Goal: Transaction & Acquisition: Book appointment/travel/reservation

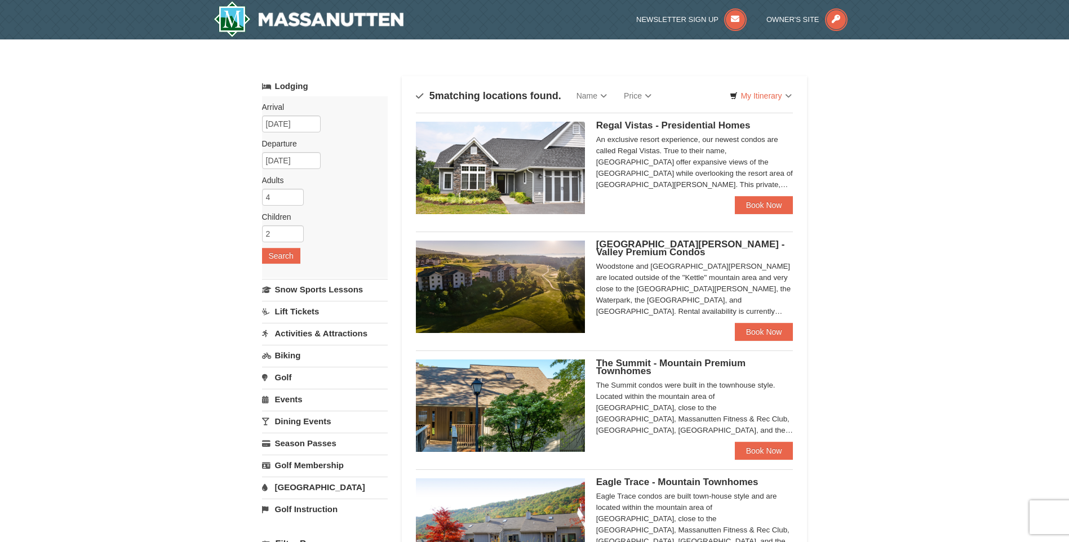
click at [291, 333] on link "Activities & Attractions" at bounding box center [325, 333] width 126 height 21
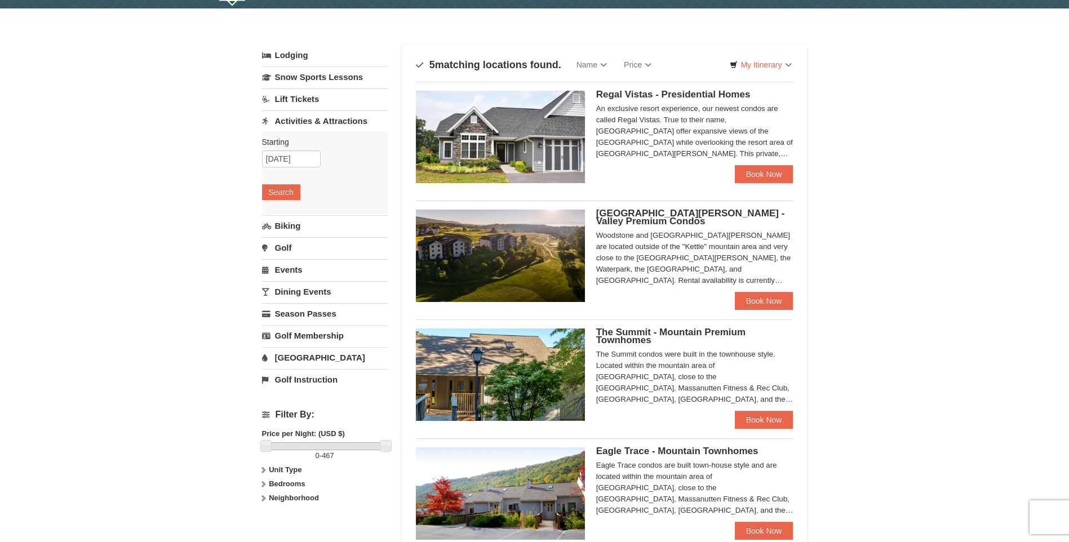
scroll to position [56, 0]
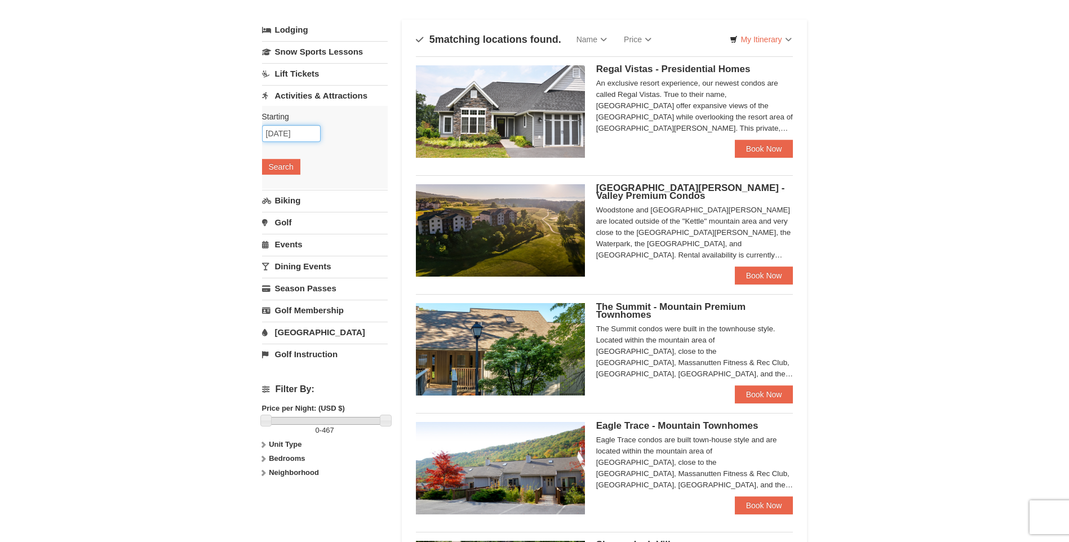
click at [287, 136] on input "09/21/2025" at bounding box center [291, 133] width 59 height 17
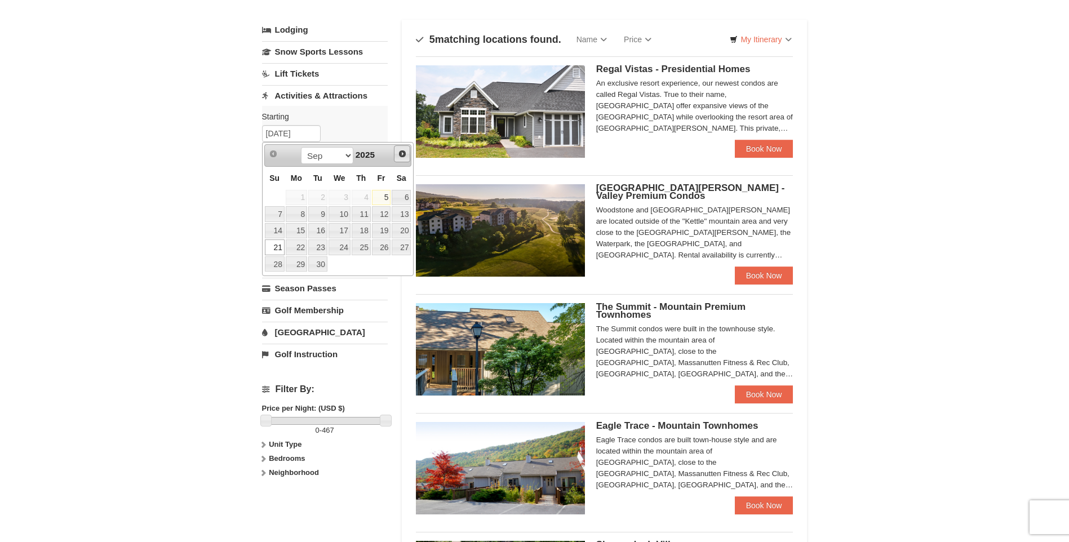
click at [408, 153] on link "Next" at bounding box center [402, 153] width 17 height 17
click at [273, 249] on link "21" at bounding box center [275, 248] width 20 height 16
type input "[DATE]"
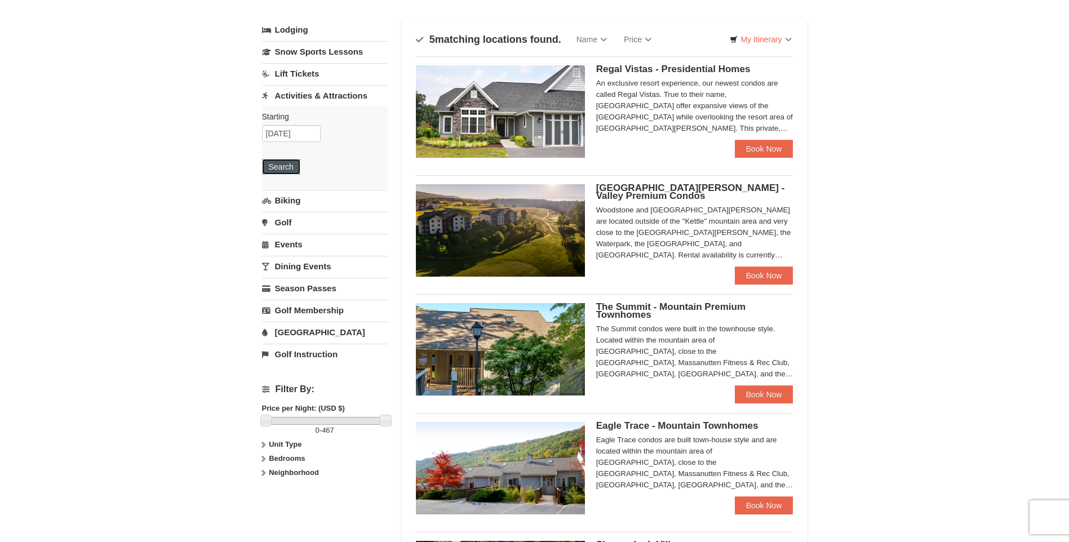
click at [280, 165] on button "Search" at bounding box center [281, 167] width 38 height 16
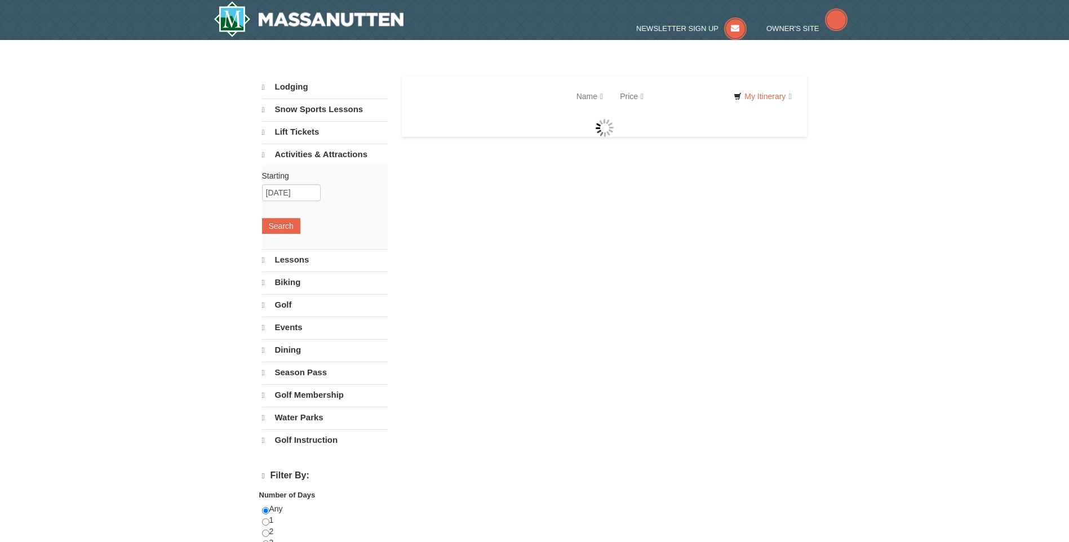
select select "9"
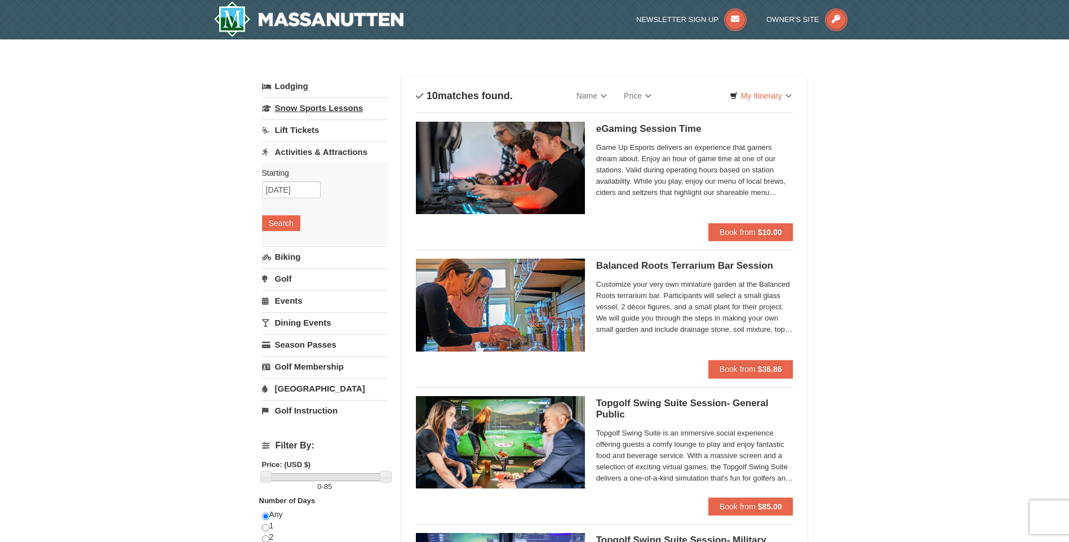
click at [313, 106] on link "Snow Sports Lessons" at bounding box center [325, 108] width 126 height 21
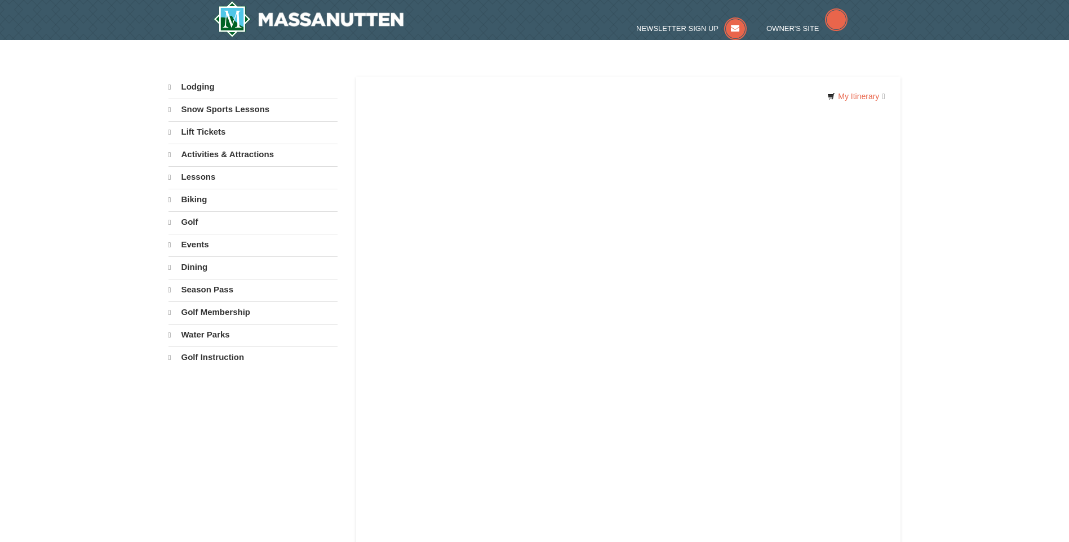
select select "9"
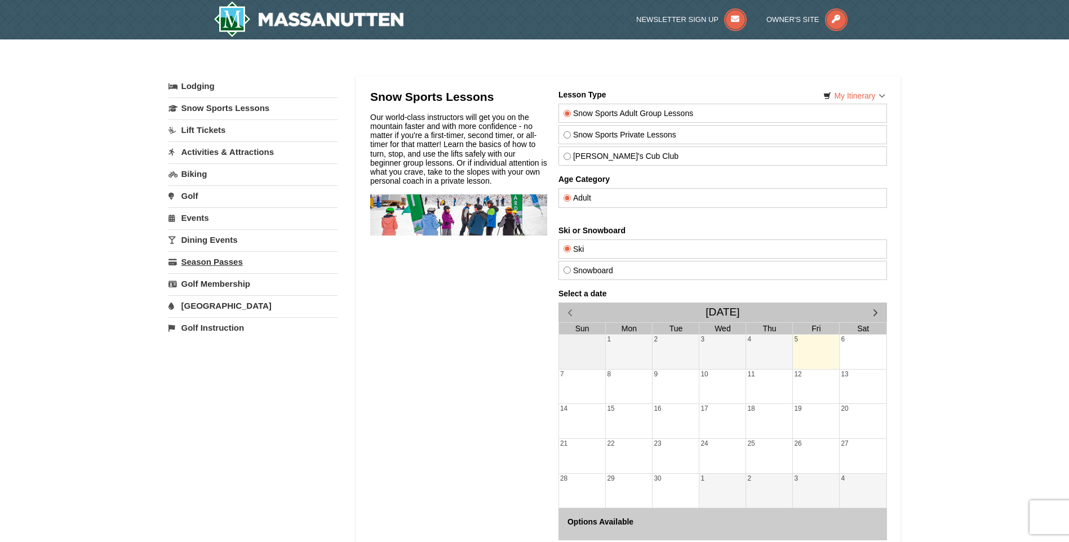
click at [197, 260] on link "Season Passes" at bounding box center [253, 261] width 169 height 21
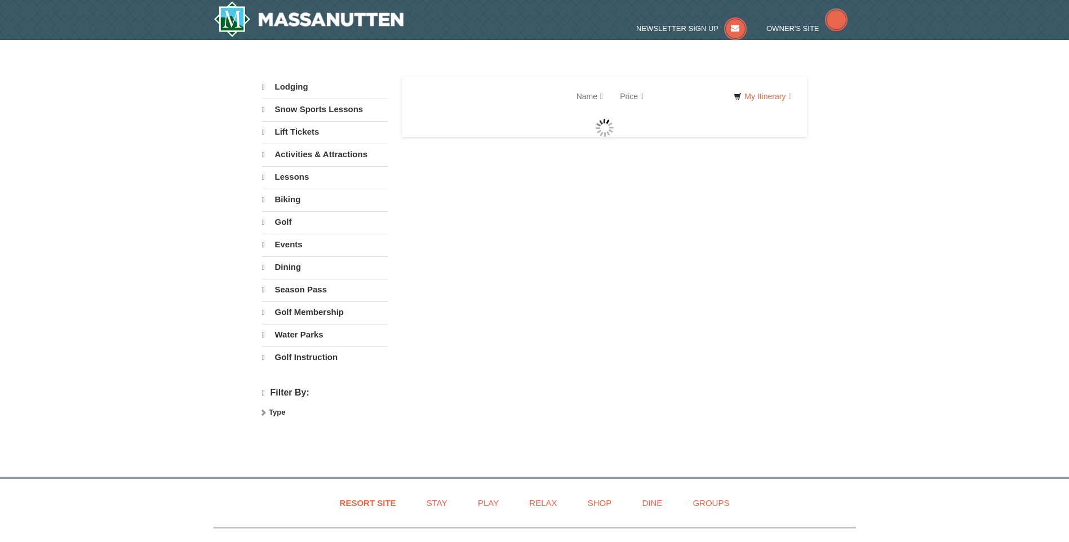
select select "9"
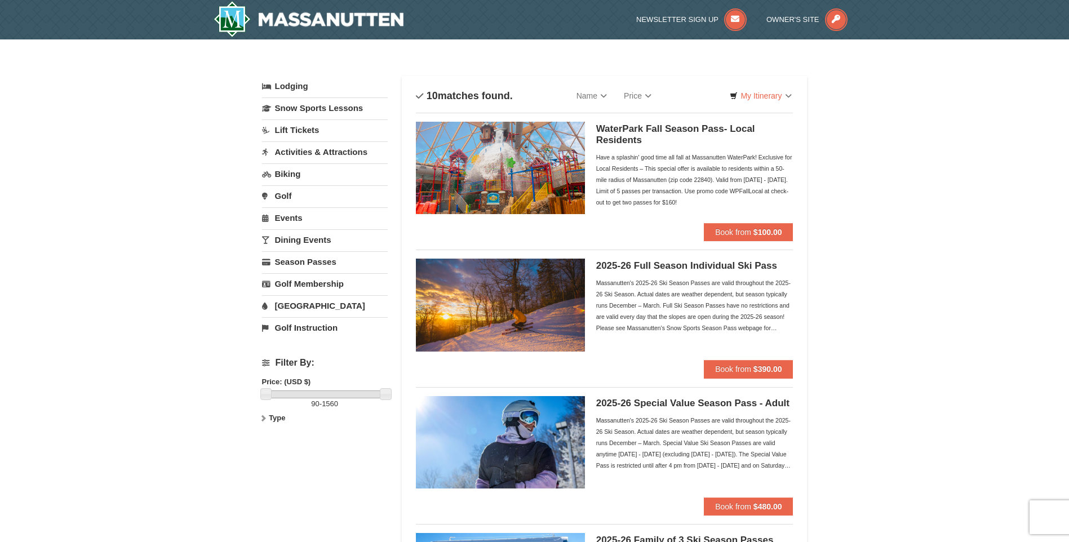
click at [286, 151] on link "Activities & Attractions" at bounding box center [325, 151] width 126 height 21
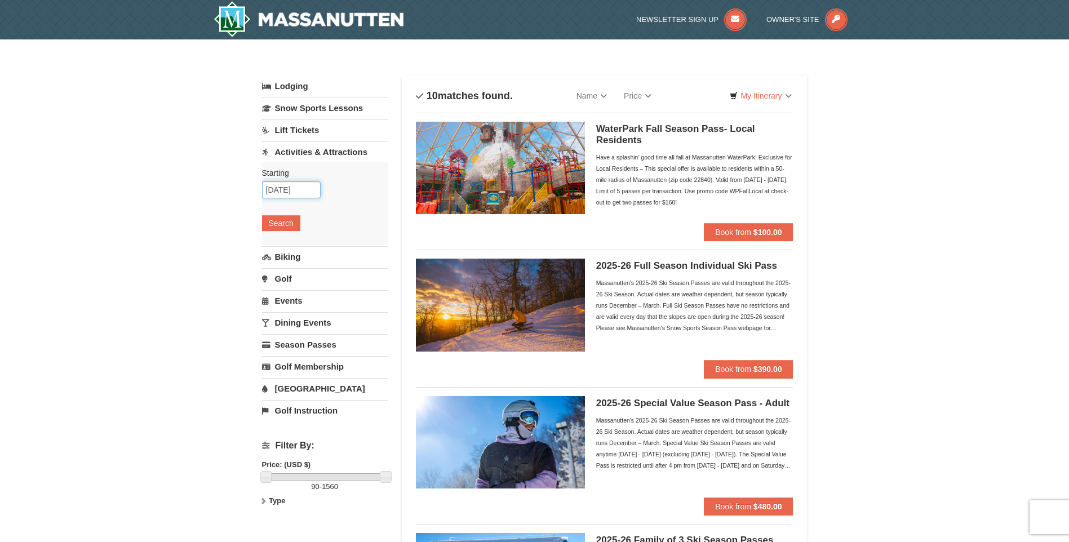
click at [289, 193] on input "[DATE]" at bounding box center [291, 190] width 59 height 17
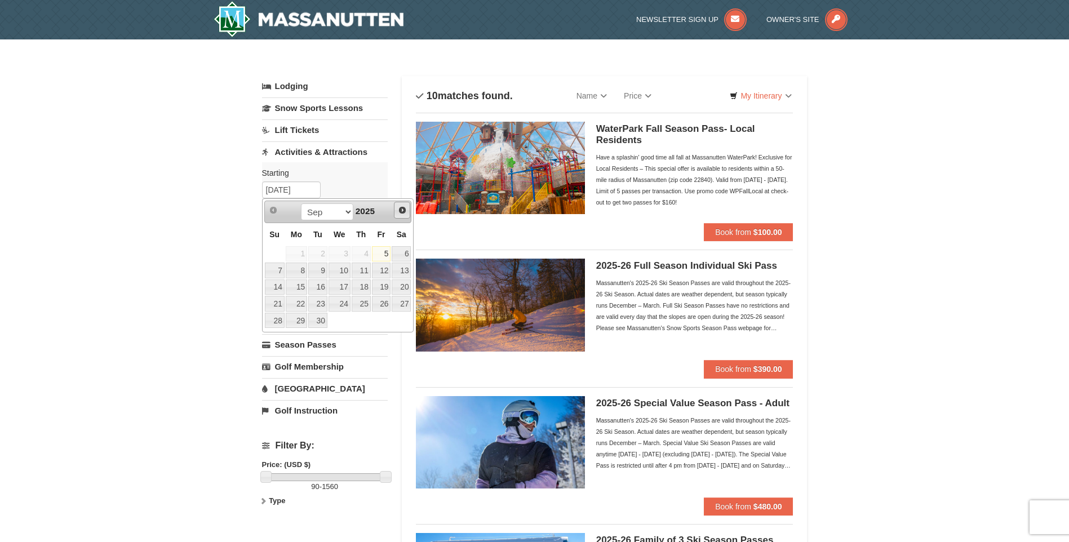
click at [399, 213] on span "Next" at bounding box center [402, 210] width 9 height 9
click at [270, 302] on link "21" at bounding box center [275, 304] width 20 height 16
type input "[DATE]"
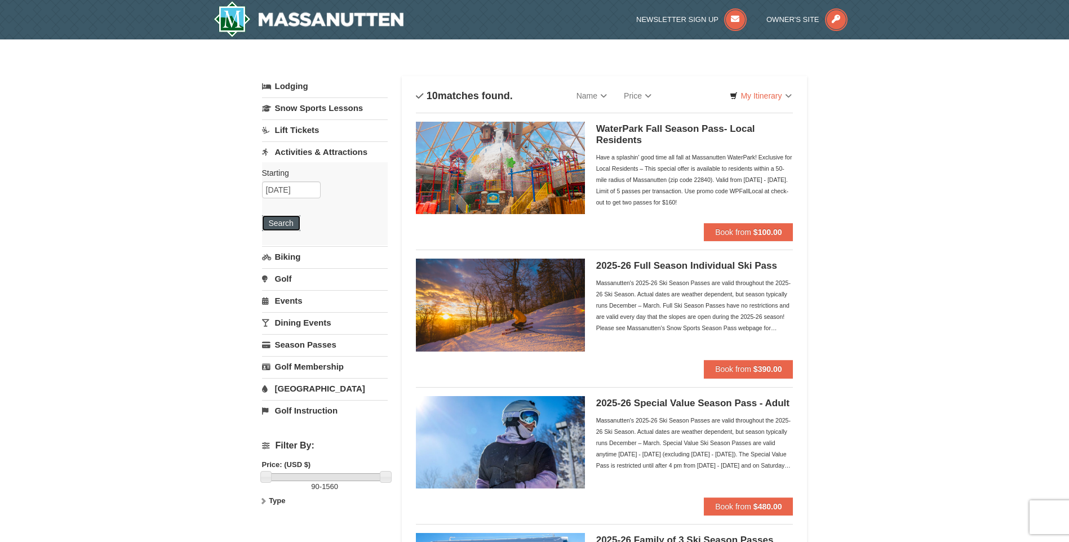
click at [286, 224] on button "Search" at bounding box center [281, 223] width 38 height 16
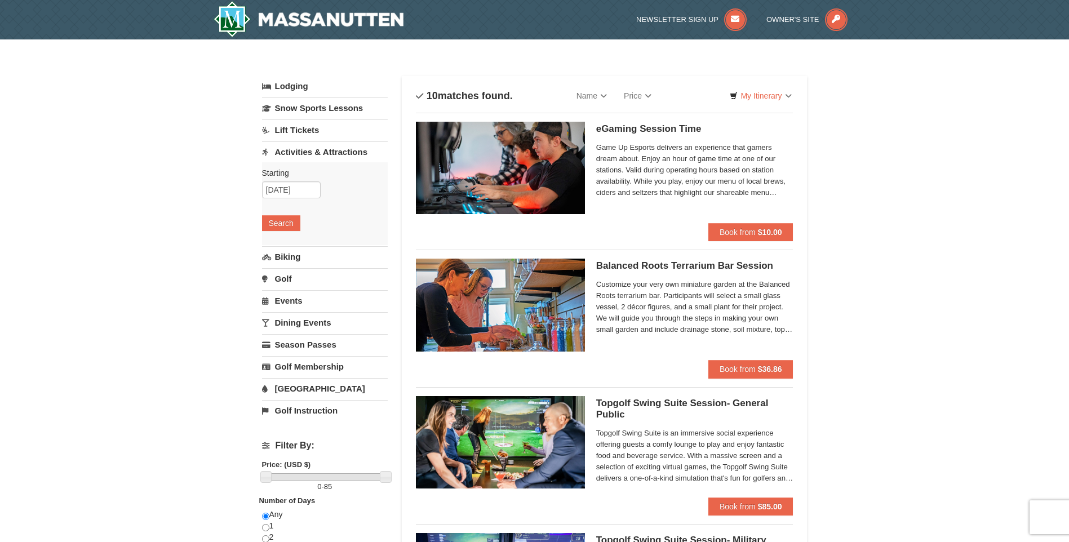
click at [291, 386] on link "[GEOGRAPHIC_DATA]" at bounding box center [325, 388] width 126 height 21
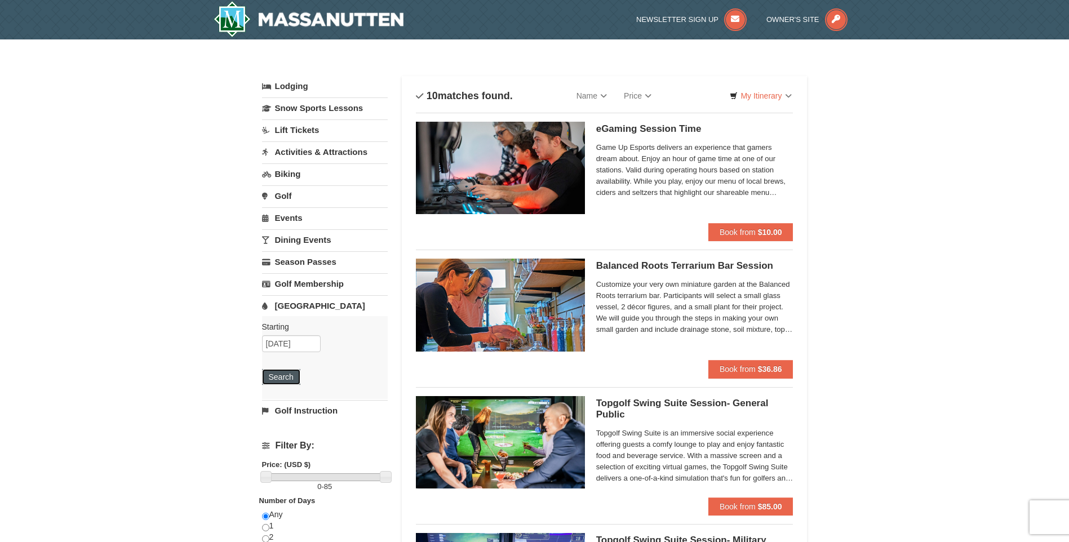
click at [278, 371] on button "Search" at bounding box center [281, 377] width 38 height 16
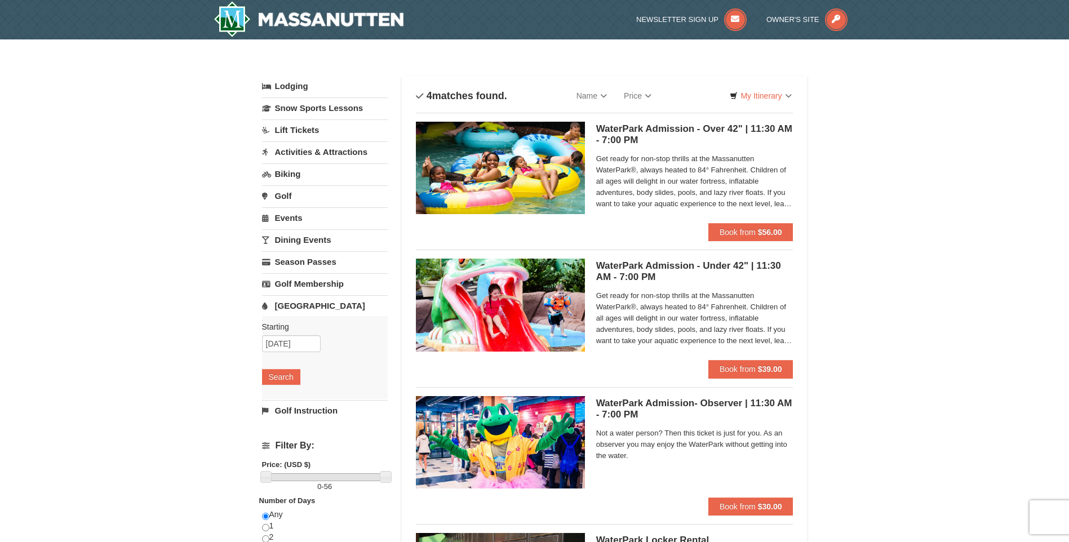
click at [284, 219] on link "Events" at bounding box center [325, 217] width 126 height 21
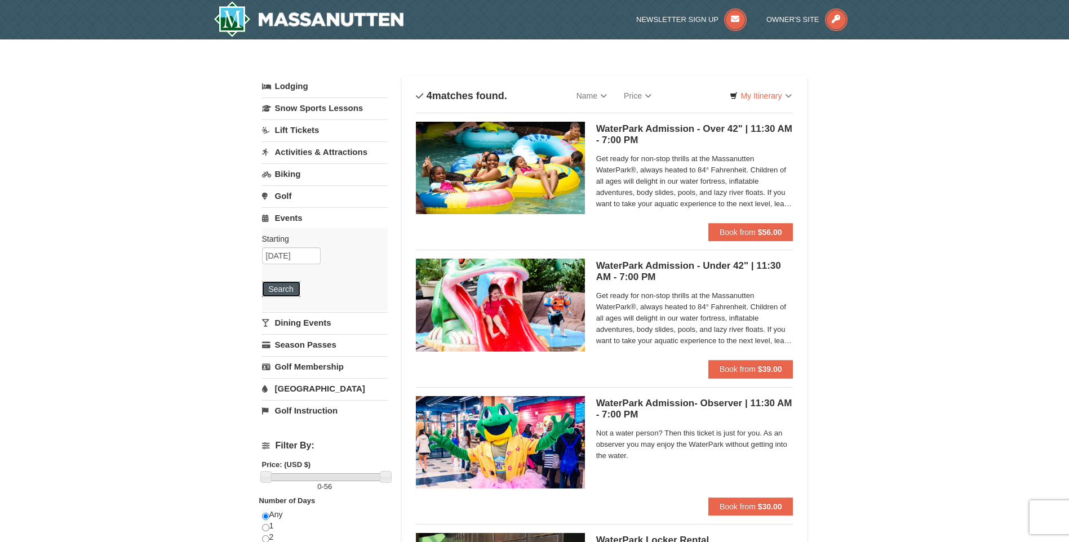
click at [286, 284] on button "Search" at bounding box center [281, 289] width 38 height 16
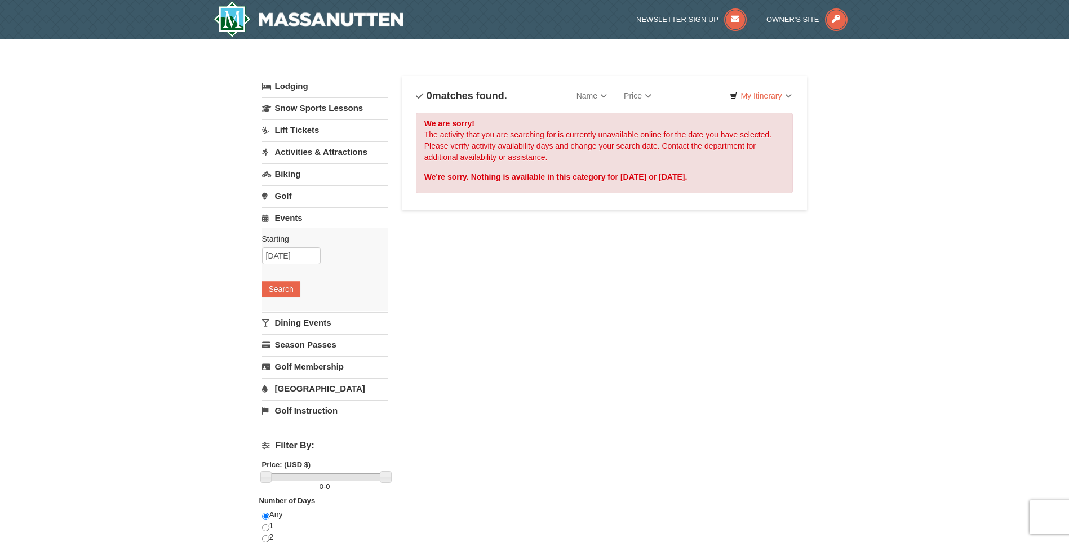
click at [290, 85] on link "Lodging" at bounding box center [325, 86] width 126 height 20
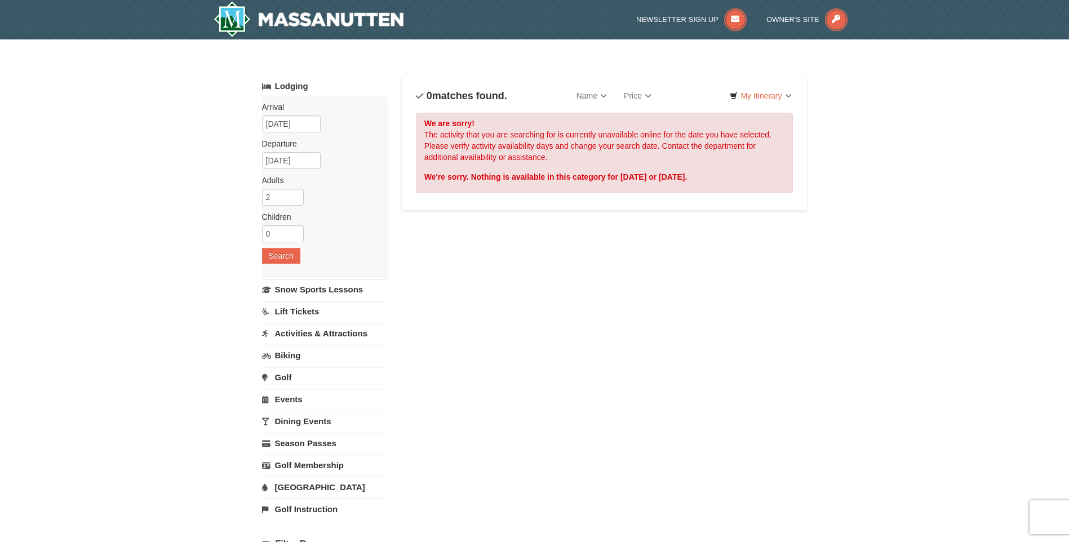
click at [300, 313] on link "Lift Tickets" at bounding box center [325, 311] width 126 height 21
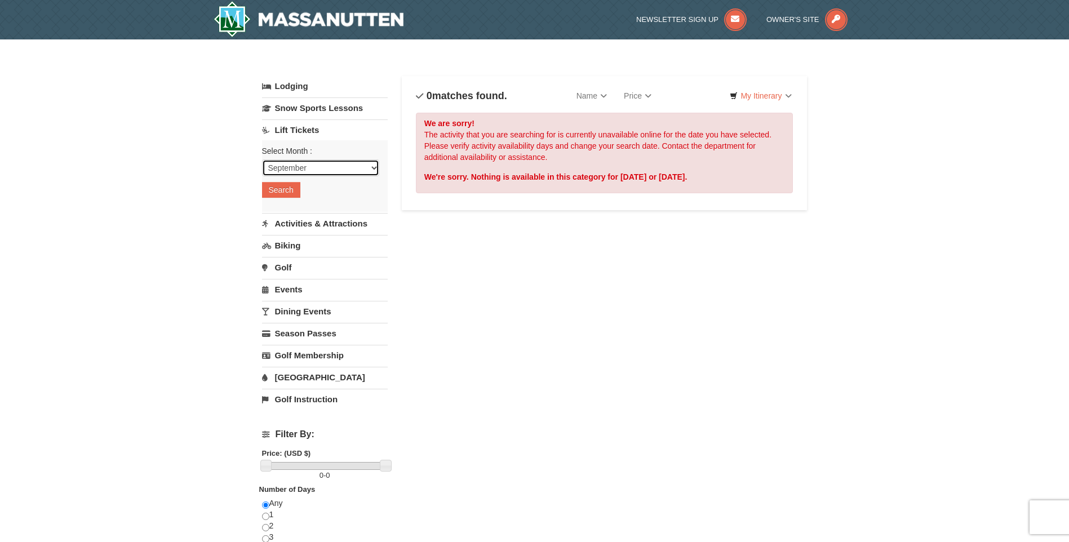
click at [304, 173] on select "September October November December January February March April May June July …" at bounding box center [320, 168] width 117 height 17
select select "12"
click at [262, 160] on select "September October November December January February March April May June July …" at bounding box center [320, 168] width 117 height 17
click at [278, 186] on button "Search" at bounding box center [281, 190] width 38 height 16
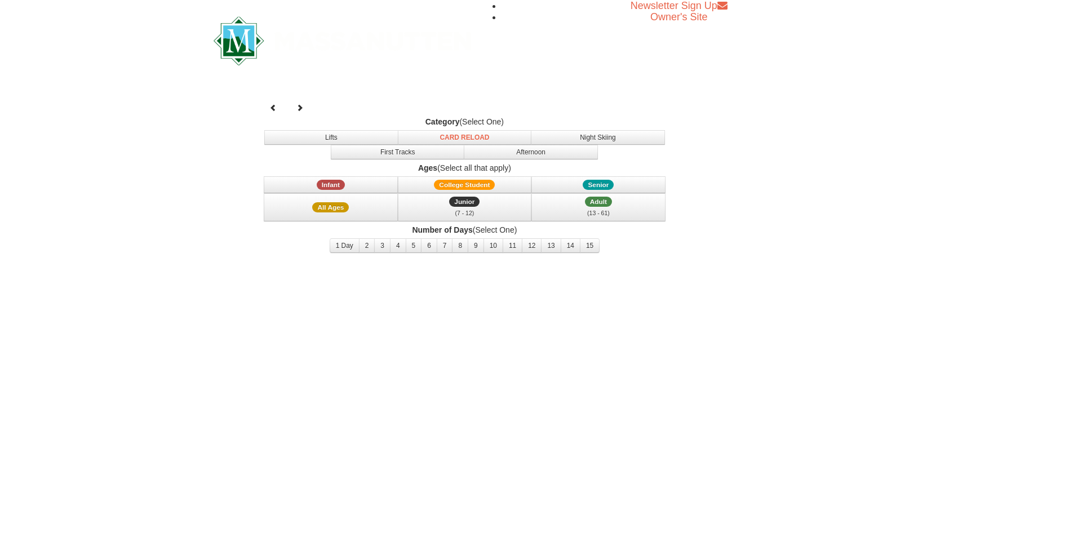
select select "12"
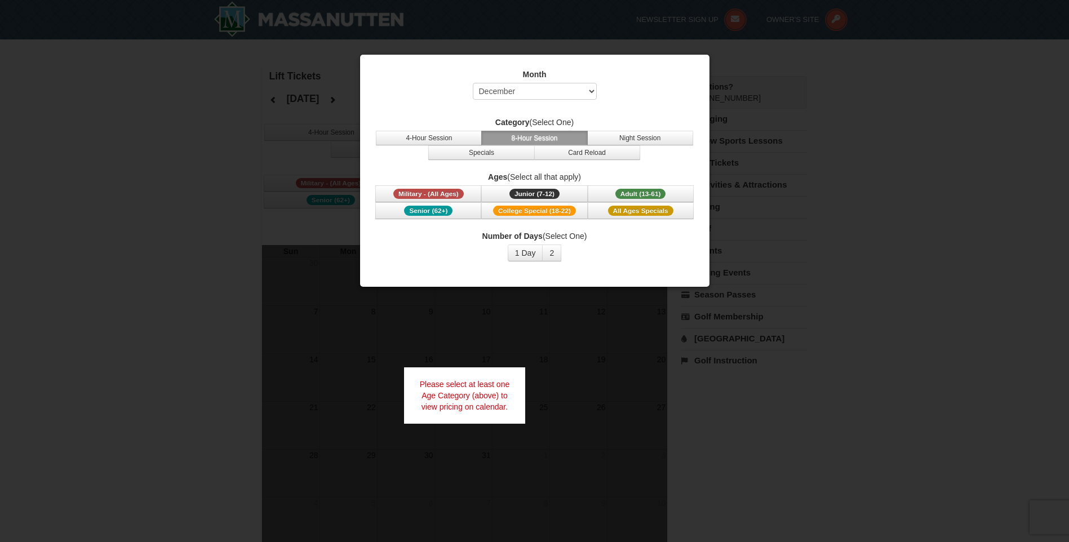
click at [806, 192] on div at bounding box center [534, 271] width 1069 height 542
click at [871, 329] on div at bounding box center [534, 271] width 1069 height 542
click at [583, 89] on select "Select September October November December January February March April May Jun…" at bounding box center [535, 91] width 124 height 17
click at [473, 83] on select "Select September October November December January February March April May Jun…" at bounding box center [535, 91] width 124 height 17
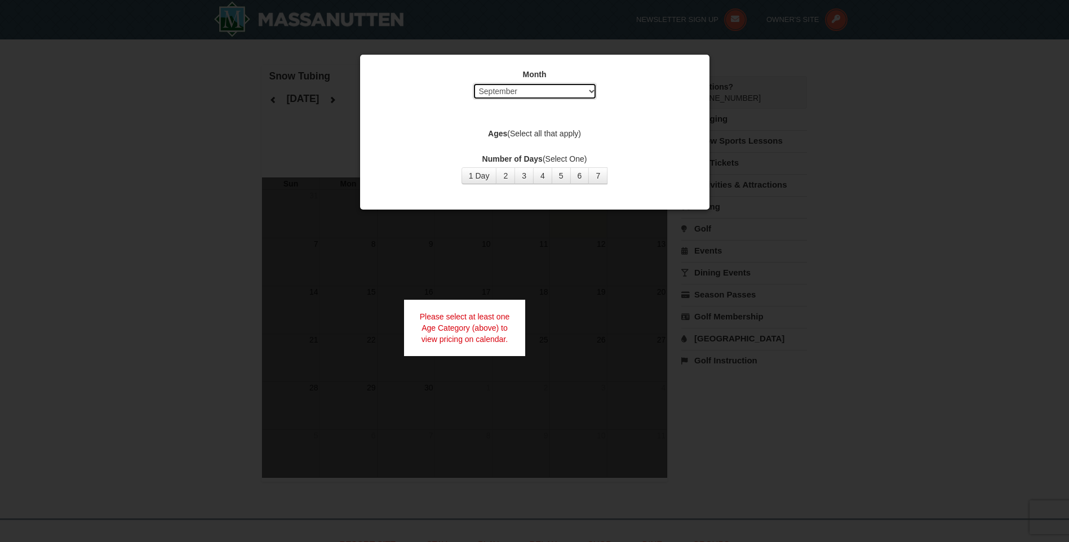
click at [586, 87] on select "Select September October November December January February March April May Jun…" at bounding box center [535, 91] width 124 height 17
select select "12"
click at [473, 83] on select "Select September October November December January February March April May Jun…" at bounding box center [535, 91] width 124 height 17
click at [505, 179] on button "2" at bounding box center [505, 175] width 19 height 17
click at [594, 241] on div at bounding box center [534, 271] width 1069 height 542
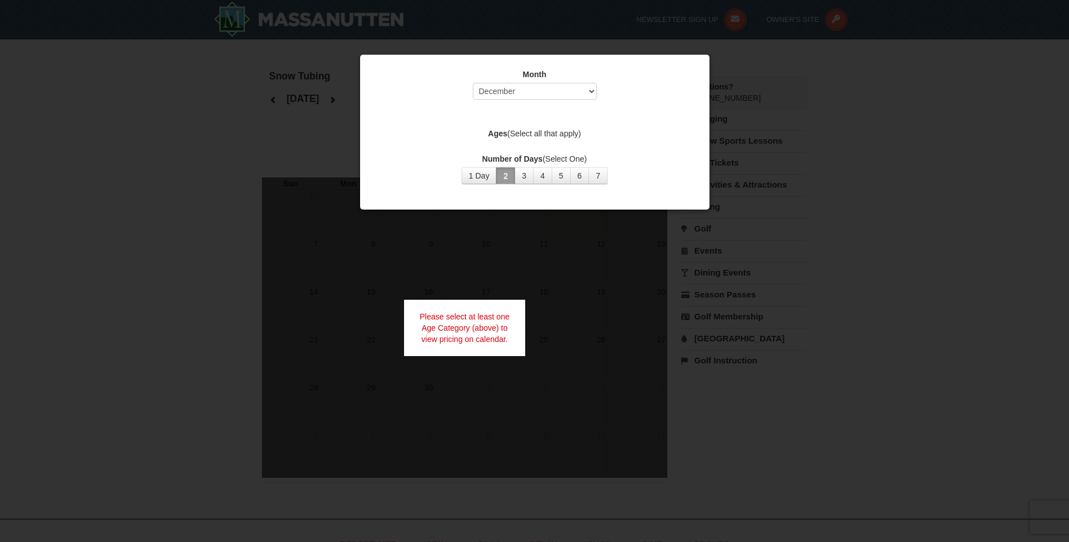
click at [719, 74] on div at bounding box center [534, 271] width 1069 height 542
click at [719, 73] on div at bounding box center [534, 271] width 1069 height 542
click at [720, 73] on div at bounding box center [534, 271] width 1069 height 542
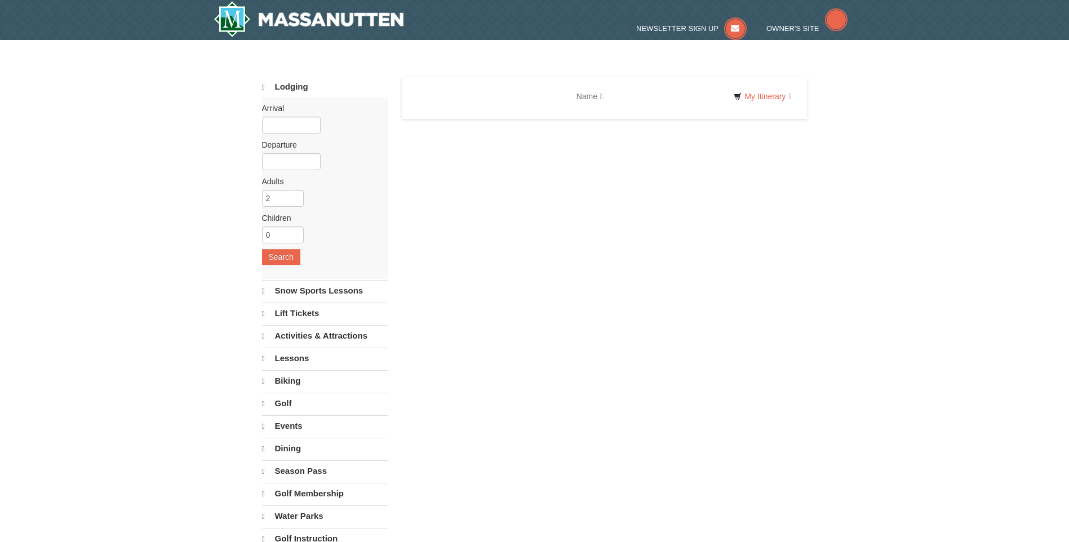
select select "9"
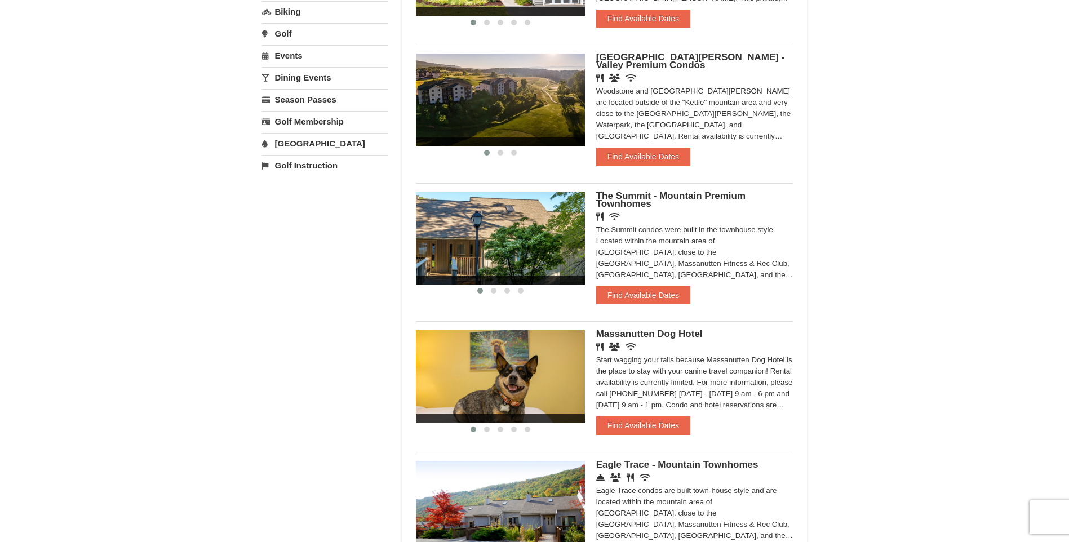
scroll to position [338, 0]
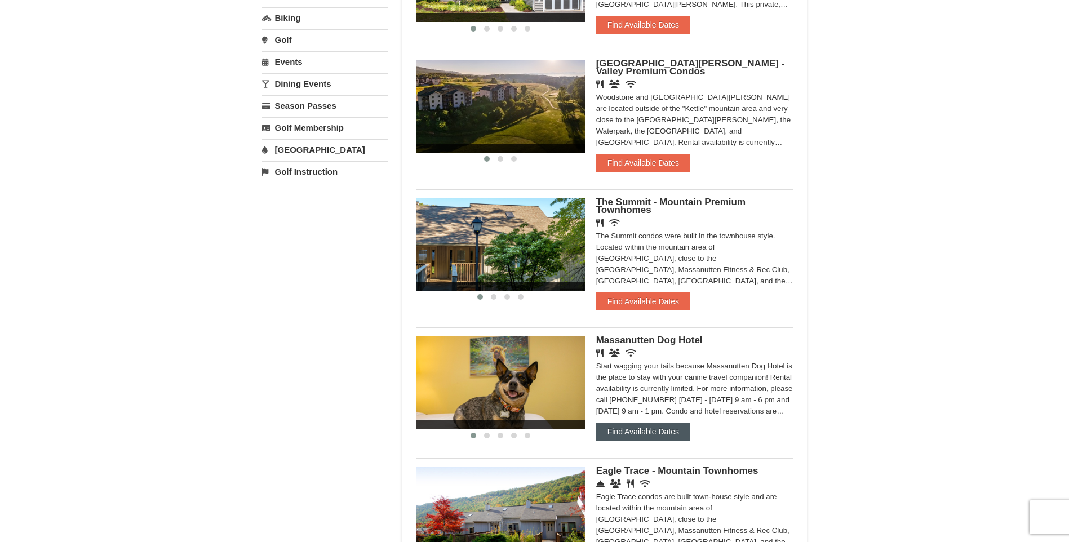
click at [651, 428] on button "Find Available Dates" at bounding box center [643, 432] width 94 height 18
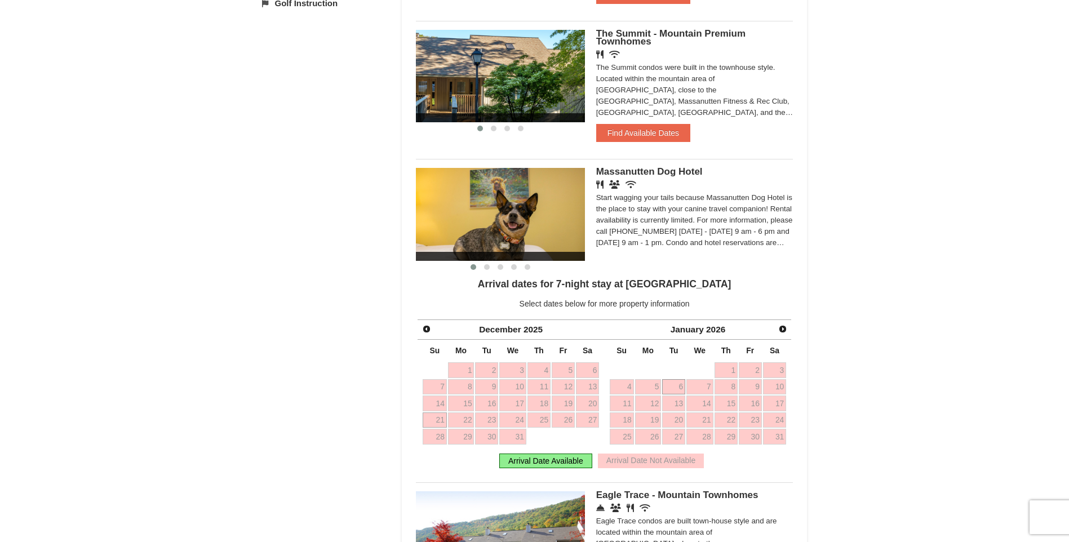
scroll to position [507, 0]
click at [444, 420] on link "21" at bounding box center [435, 420] width 24 height 16
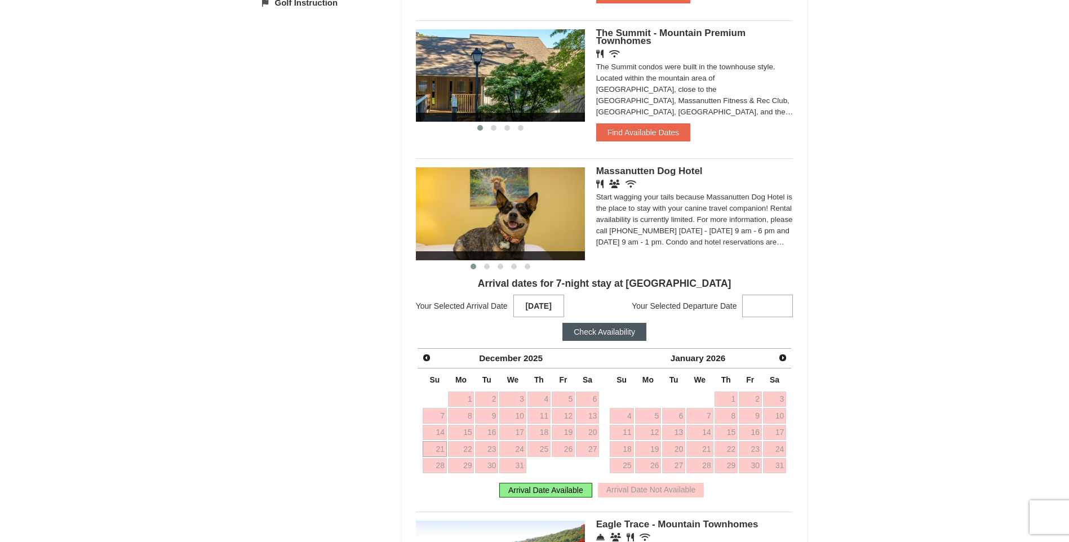
click at [433, 446] on link "21" at bounding box center [435, 449] width 24 height 16
click at [436, 464] on link "28" at bounding box center [435, 466] width 24 height 16
click at [600, 333] on button "Check Availability" at bounding box center [605, 332] width 84 height 18
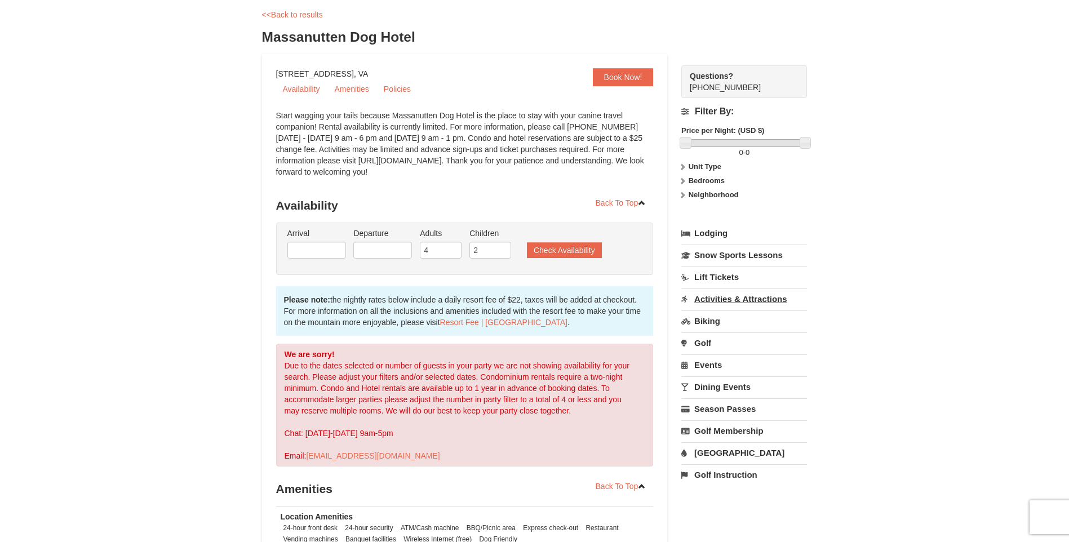
scroll to position [56, 0]
click at [707, 297] on link "Activities & Attractions" at bounding box center [745, 298] width 126 height 21
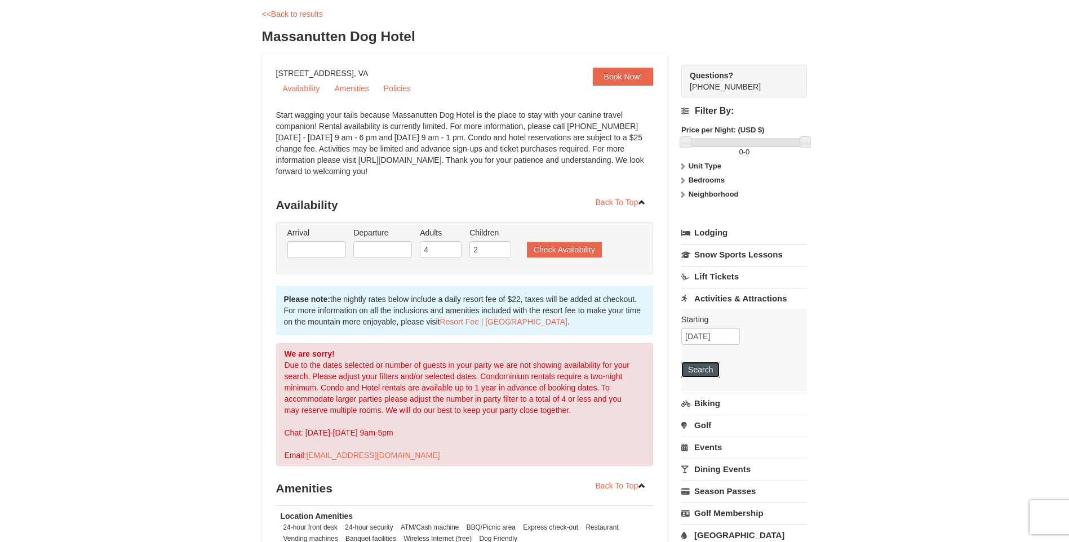
click at [709, 374] on button "Search" at bounding box center [701, 370] width 38 height 16
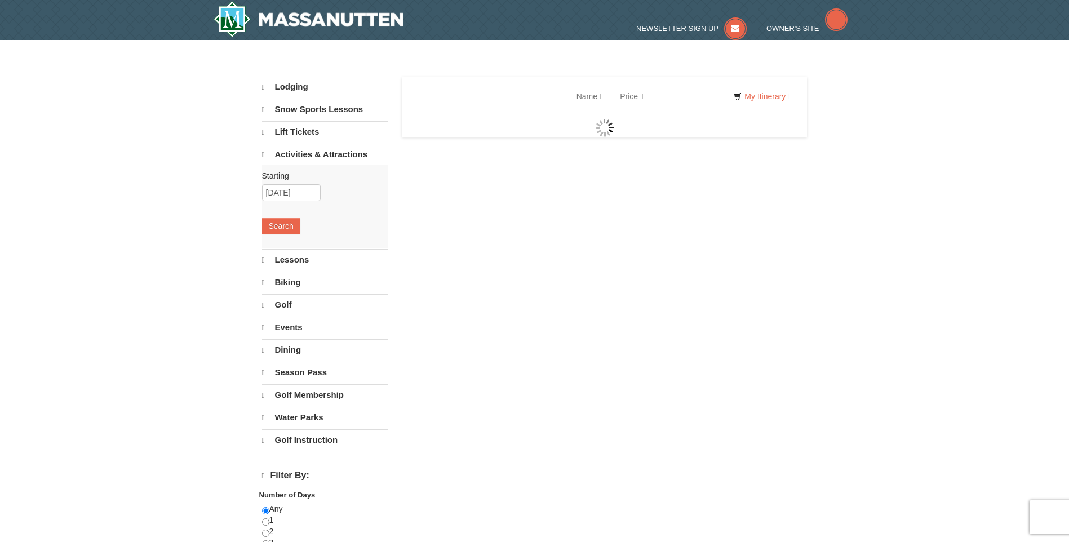
select select "9"
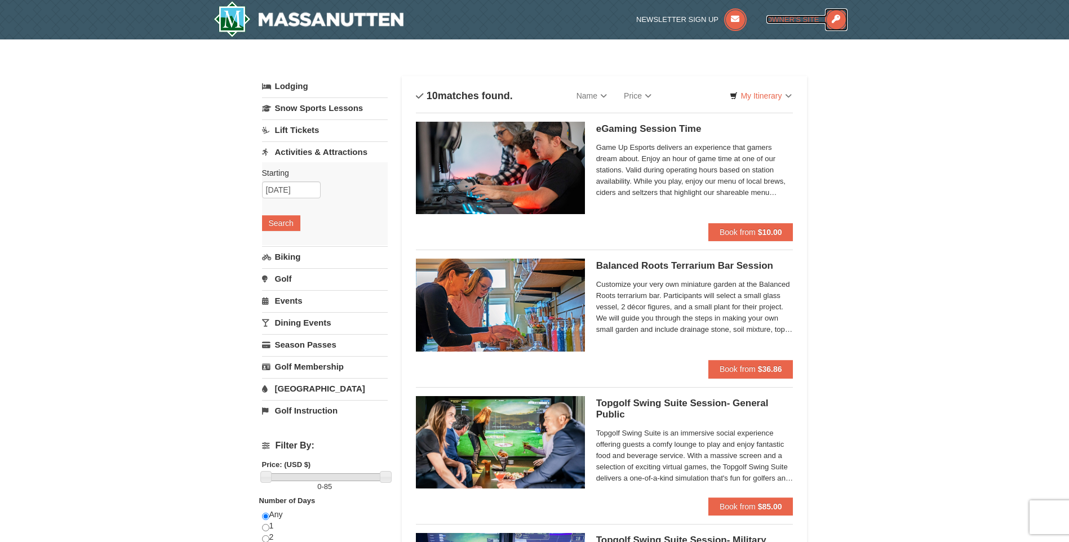
click at [780, 20] on span "Owner's Site" at bounding box center [793, 19] width 53 height 8
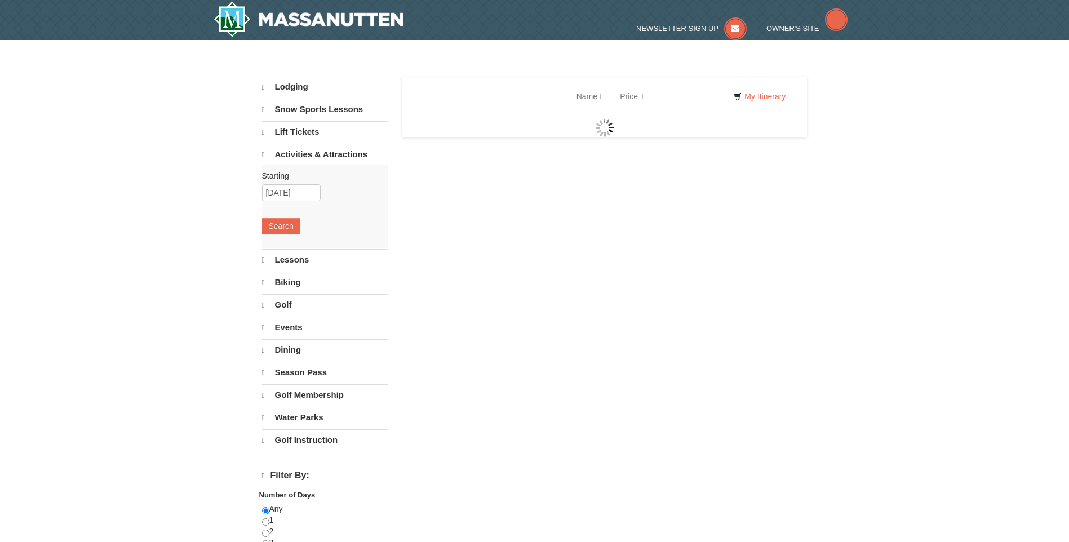
select select "9"
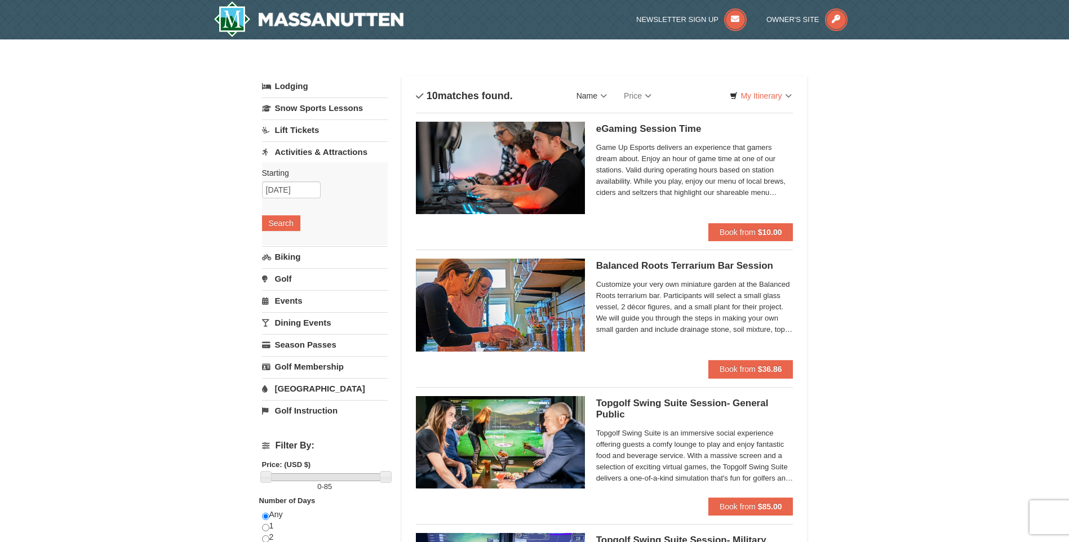
click at [608, 96] on link "Name" at bounding box center [591, 96] width 47 height 23
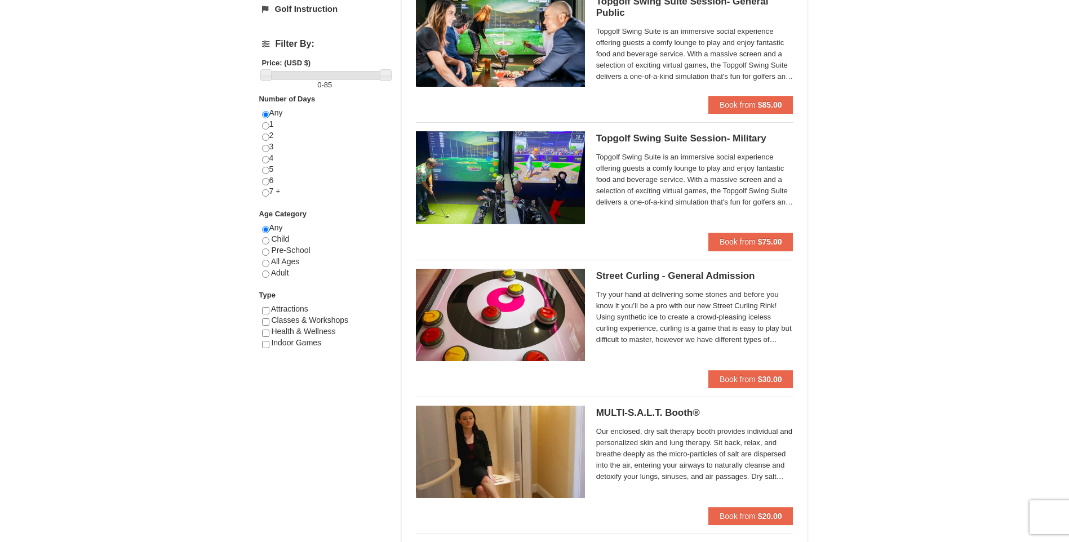
scroll to position [248, 0]
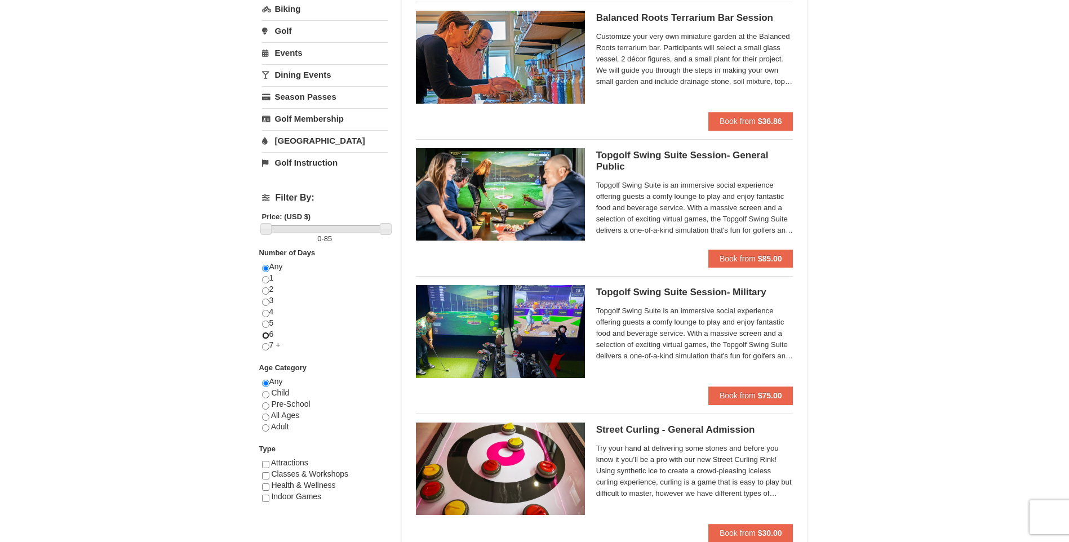
click at [265, 334] on input "radio" at bounding box center [265, 335] width 7 height 7
radio input "true"
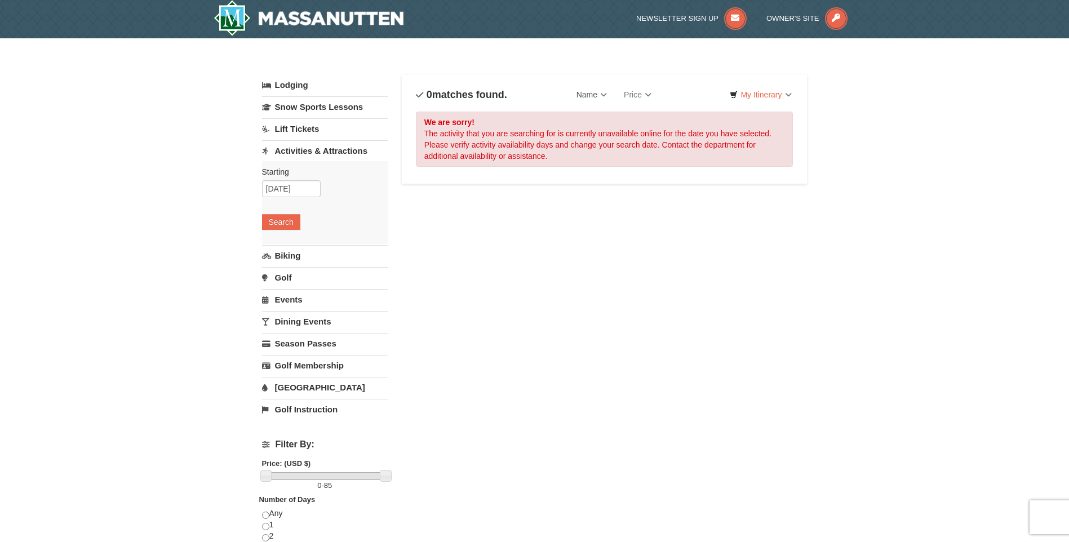
scroll to position [0, 0]
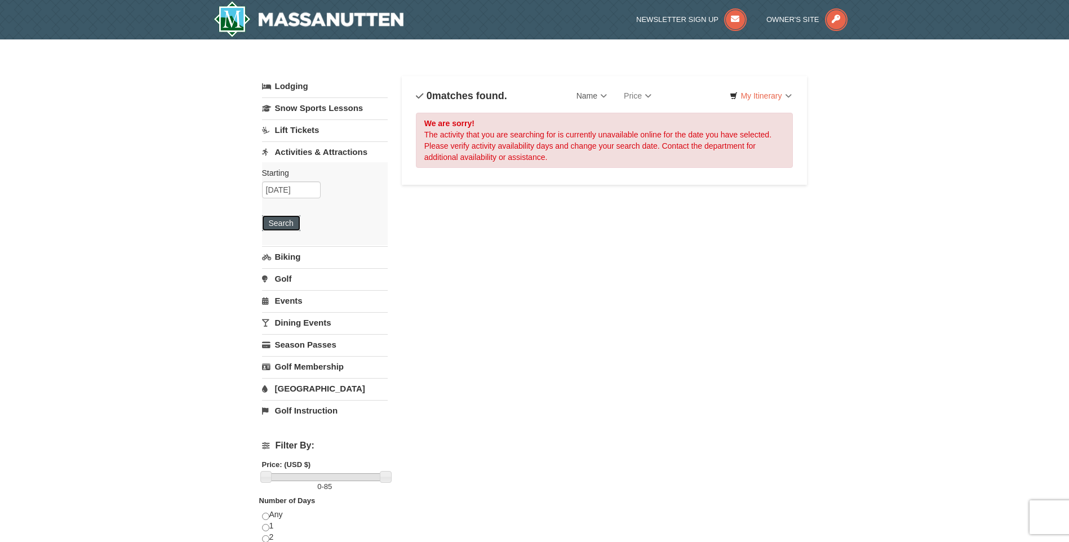
click at [273, 224] on button "Search" at bounding box center [281, 223] width 38 height 16
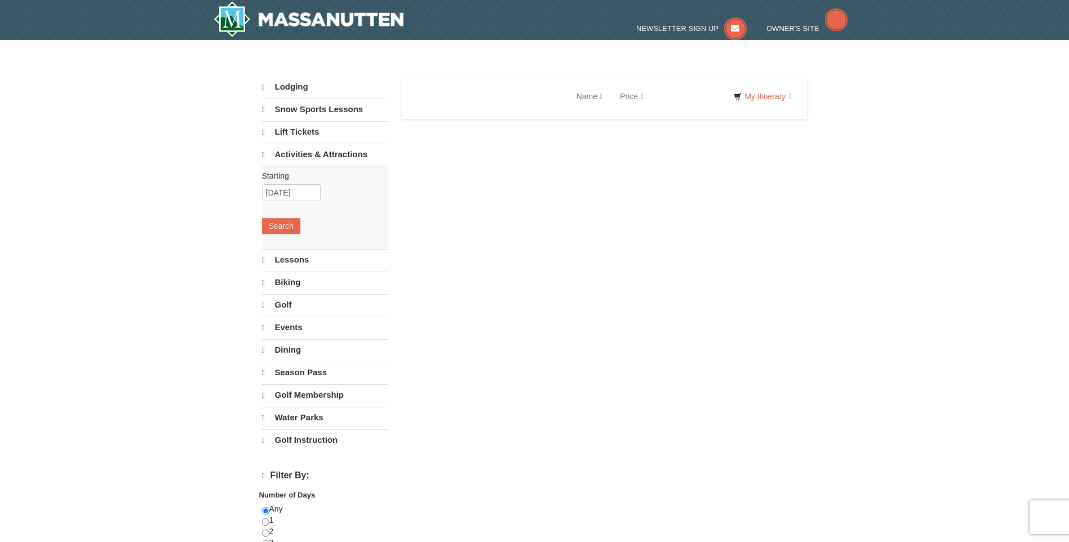
select select "9"
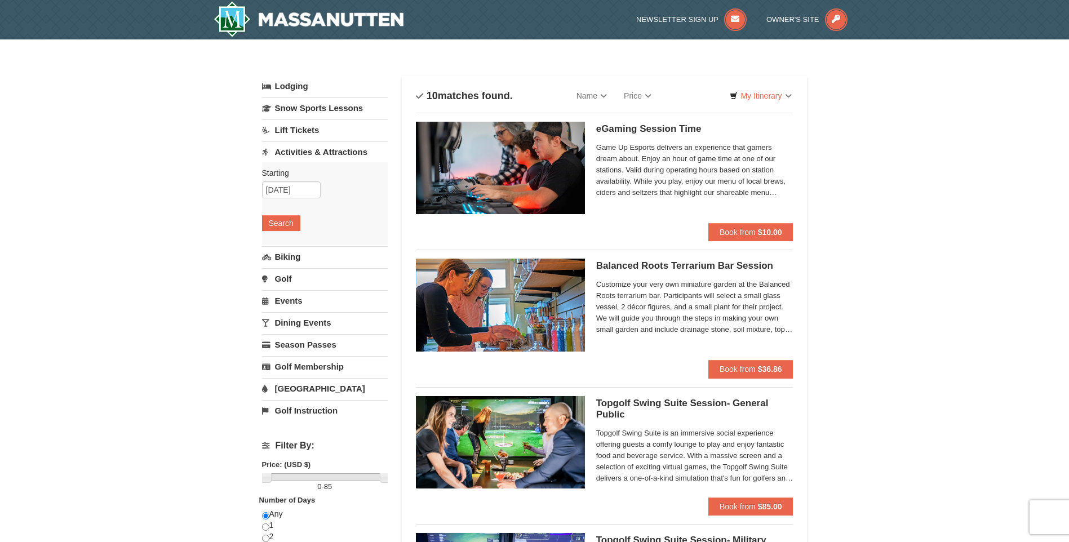
click at [302, 151] on link "Activities & Attractions" at bounding box center [325, 151] width 126 height 21
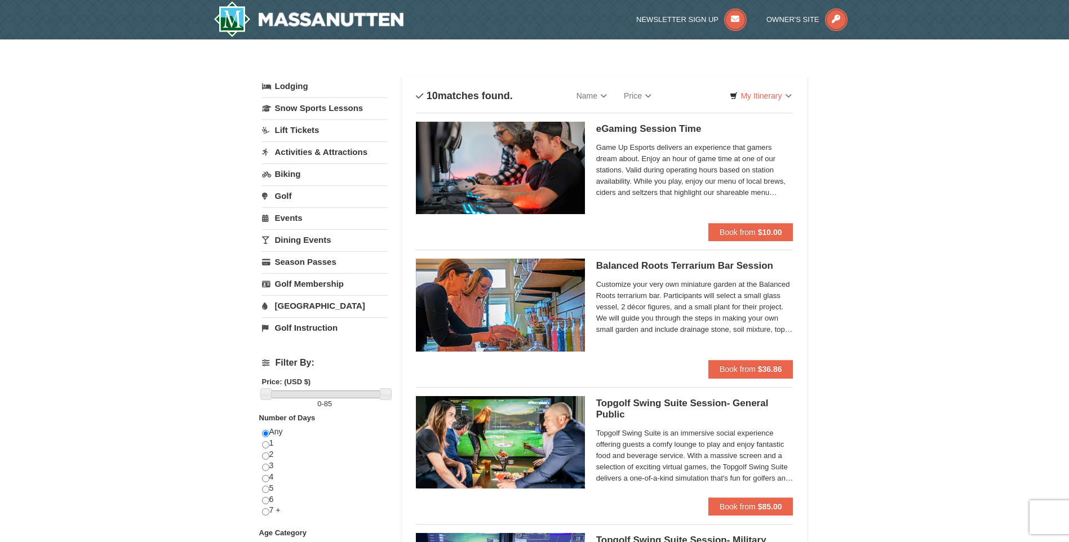
click at [302, 154] on link "Activities & Attractions" at bounding box center [325, 151] width 126 height 21
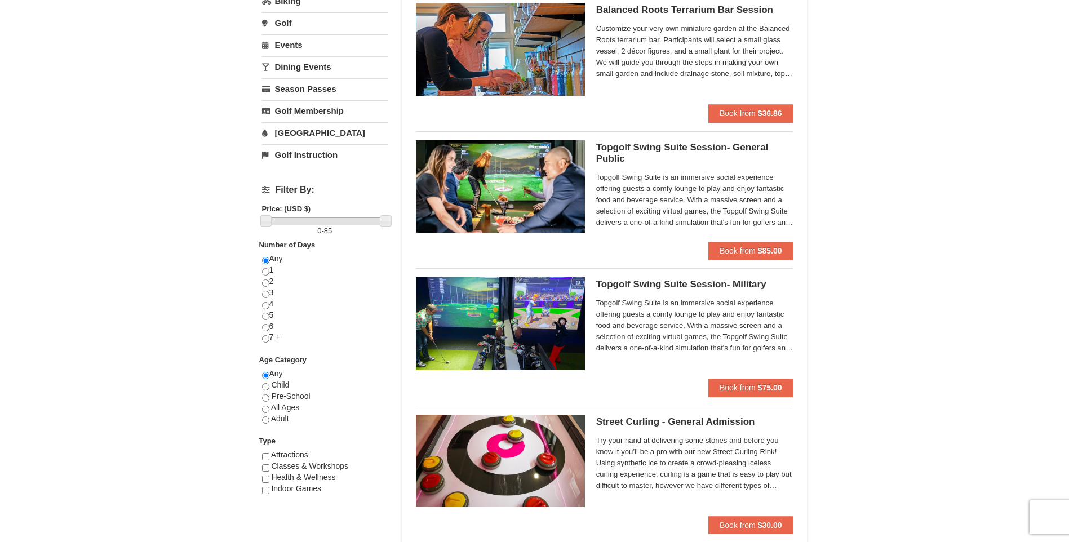
scroll to position [282, 0]
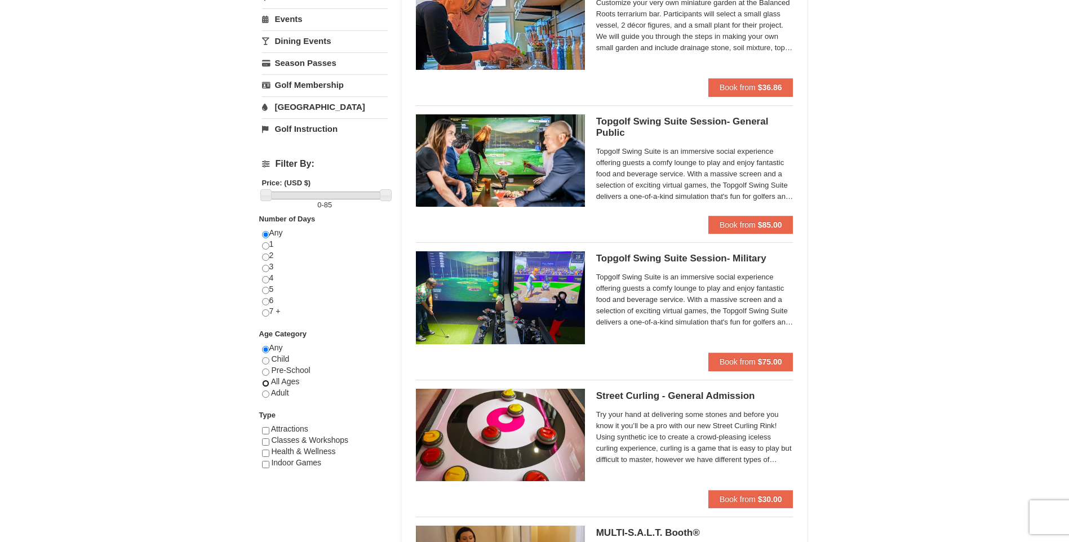
click at [263, 384] on input "radio" at bounding box center [265, 383] width 7 height 7
radio input "true"
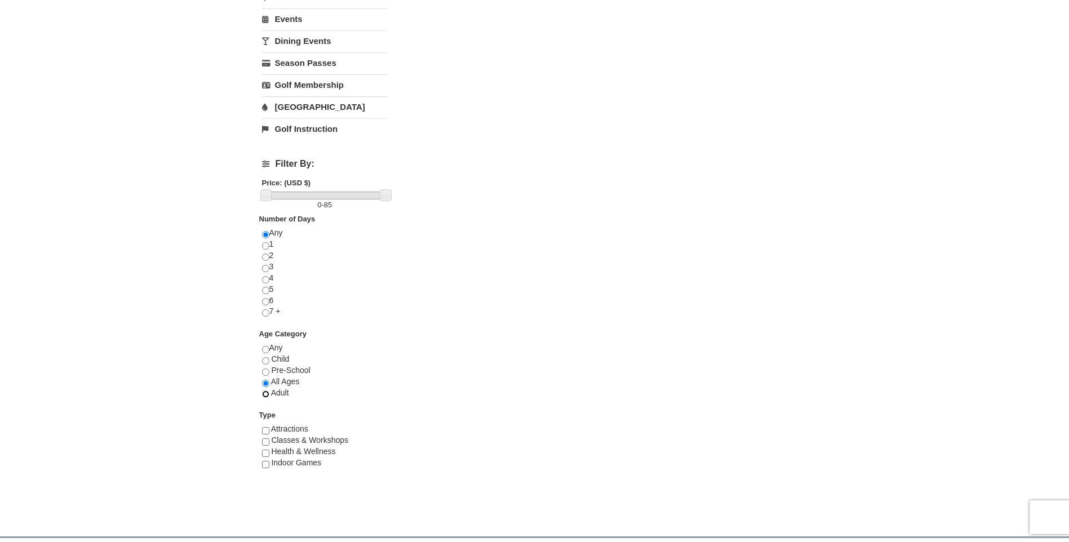
click at [262, 393] on input "radio" at bounding box center [265, 394] width 7 height 7
radio input "true"
click at [268, 384] on input "radio" at bounding box center [265, 383] width 7 height 7
radio input "true"
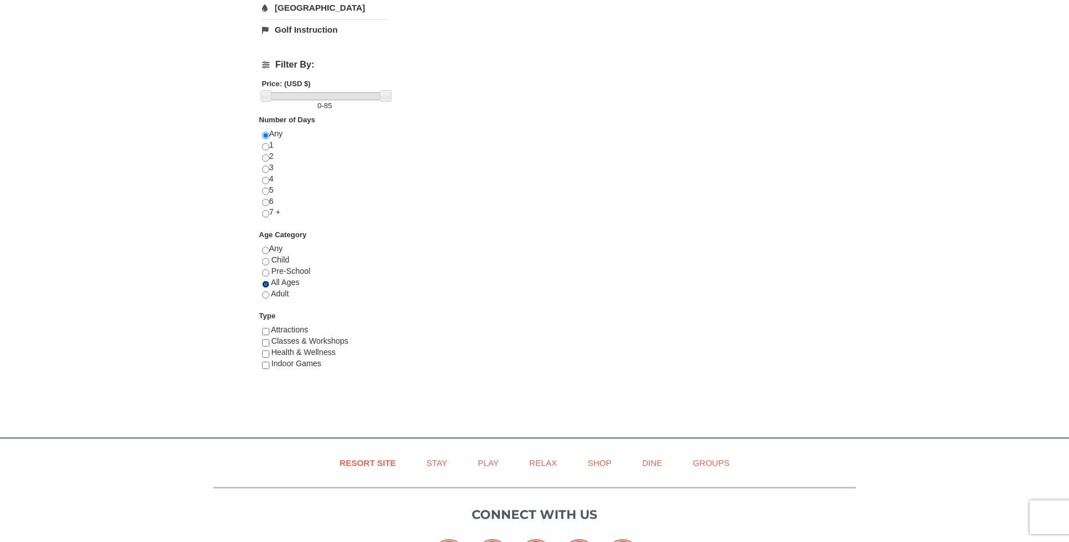
scroll to position [451, 0]
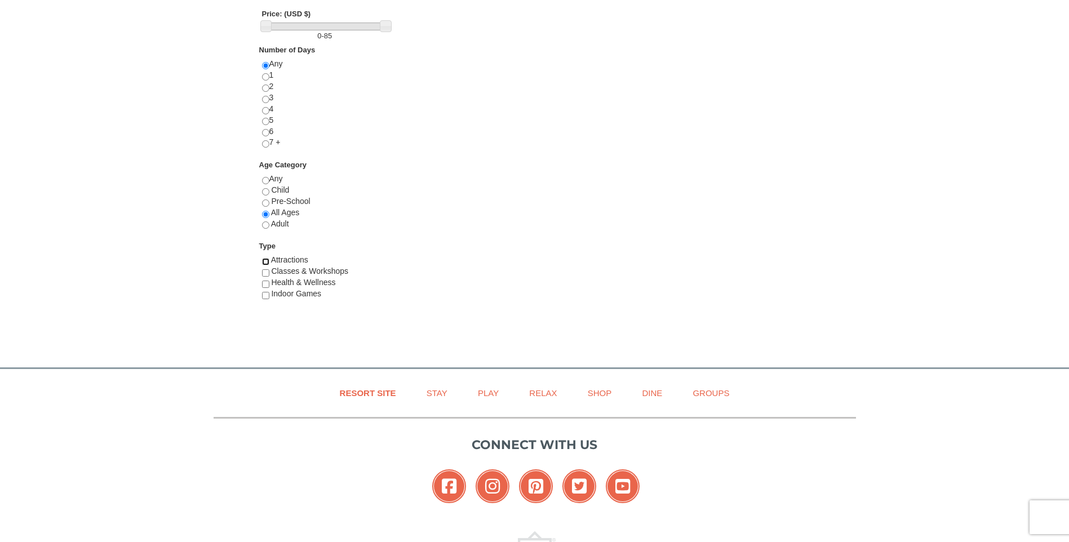
click at [262, 260] on input "checkbox" at bounding box center [265, 261] width 7 height 7
checkbox input "true"
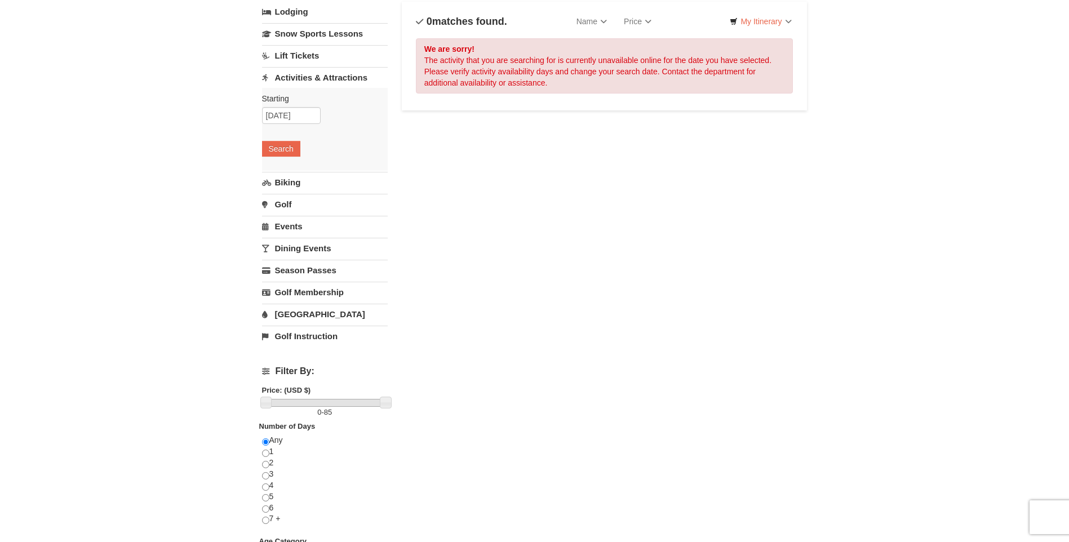
scroll to position [0, 0]
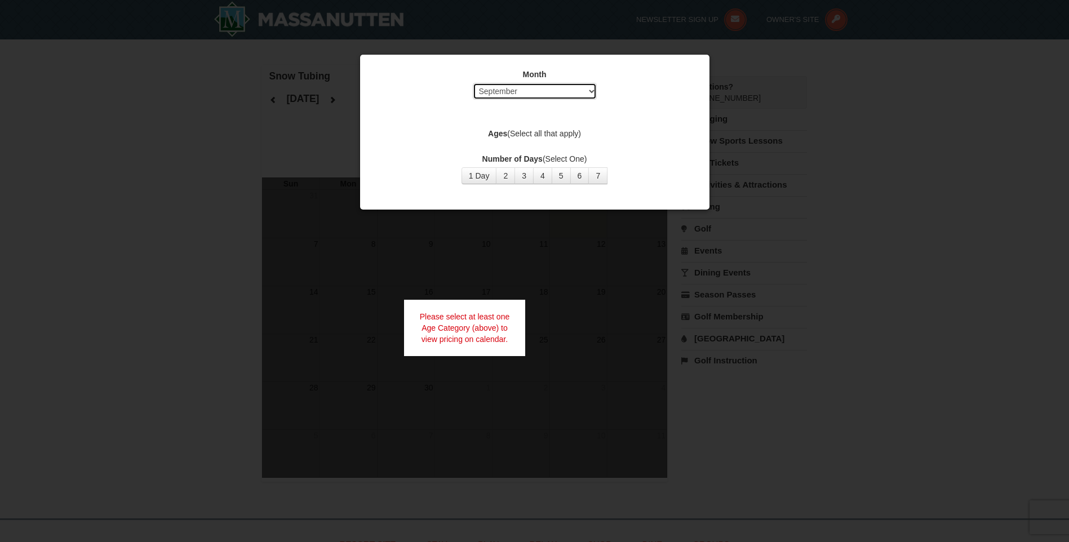
click at [517, 92] on select "Select September October November December January February March April May Jun…" at bounding box center [535, 91] width 124 height 17
click at [473, 83] on select "Select September October November December January February March April May Jun…" at bounding box center [535, 91] width 124 height 17
click at [518, 132] on label "Ages (Select all that apply)" at bounding box center [534, 133] width 321 height 11
click at [434, 335] on div "Please select at least one Age Category (above) to view pricing on calendar." at bounding box center [465, 328] width 122 height 56
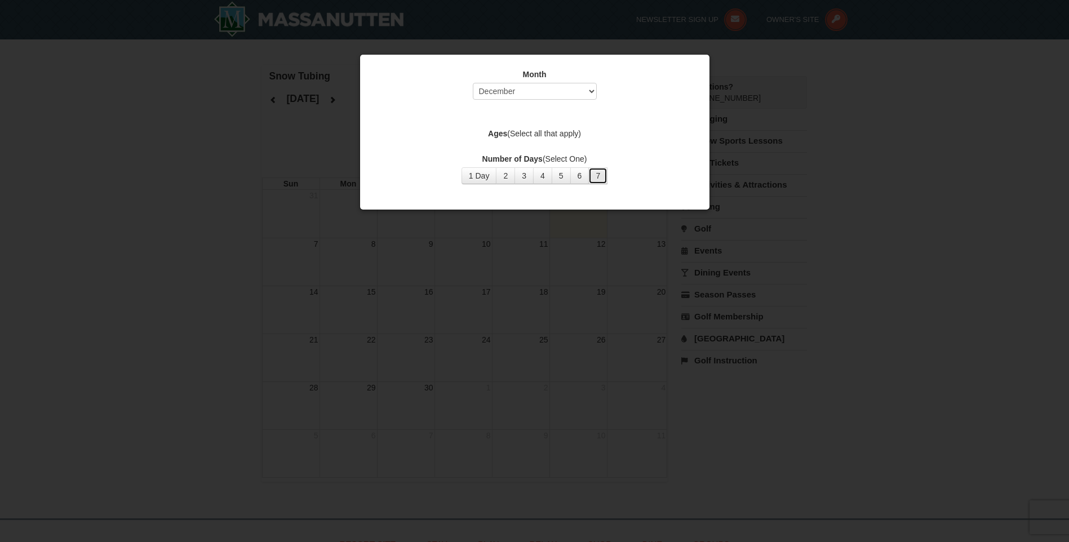
click at [598, 174] on button "7" at bounding box center [598, 175] width 19 height 17
click at [526, 299] on div at bounding box center [534, 271] width 1069 height 542
click at [567, 134] on label "Ages (Select all that apply)" at bounding box center [534, 133] width 321 height 11
click at [592, 94] on select "Select September October November December January February March April May Jun…" at bounding box center [535, 91] width 124 height 17
click at [473, 83] on select "Select September October November December January February March April May Jun…" at bounding box center [535, 91] width 124 height 17
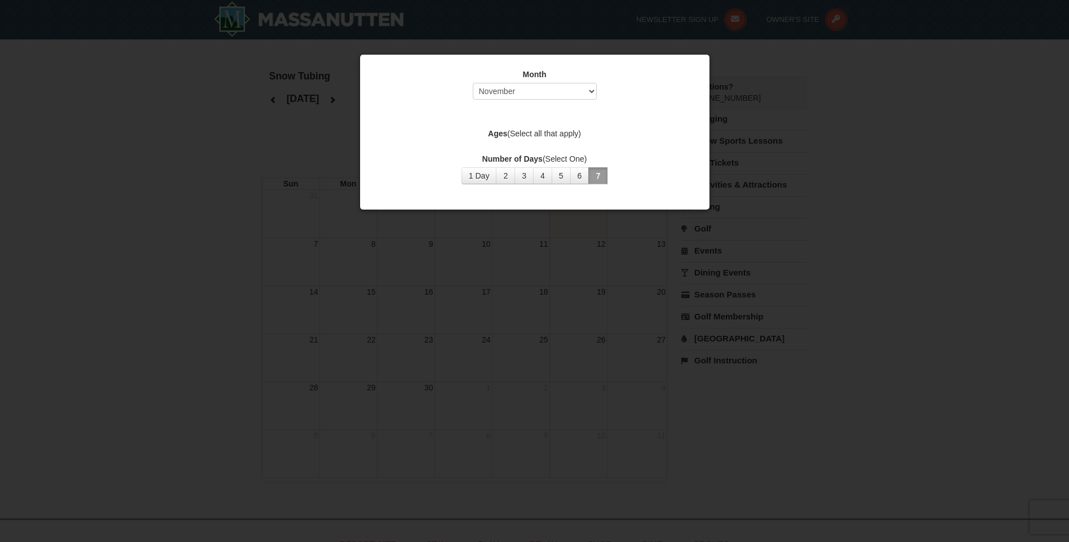
click at [559, 234] on div at bounding box center [534, 271] width 1069 height 542
click at [589, 89] on select "Select September October November December January February March April May Jun…" at bounding box center [535, 91] width 124 height 17
click at [473, 83] on select "Select September October November December January February March April May Jun…" at bounding box center [535, 91] width 124 height 17
click at [565, 252] on div at bounding box center [534, 271] width 1069 height 542
click at [592, 85] on select "Select September October November December January February March April May Jun…" at bounding box center [535, 91] width 124 height 17
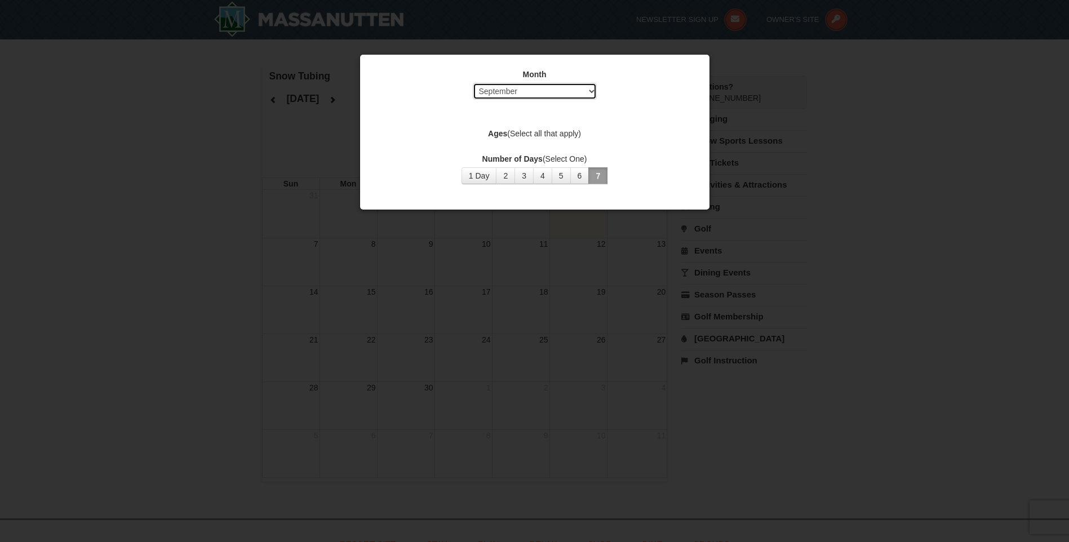
select select "12"
click at [473, 83] on select "Select September October November December January February March April May Jun…" at bounding box center [535, 91] width 124 height 17
click at [567, 258] on div at bounding box center [534, 271] width 1069 height 542
click at [594, 178] on button "7" at bounding box center [598, 175] width 19 height 17
click at [589, 167] on button "7" at bounding box center [598, 175] width 19 height 17
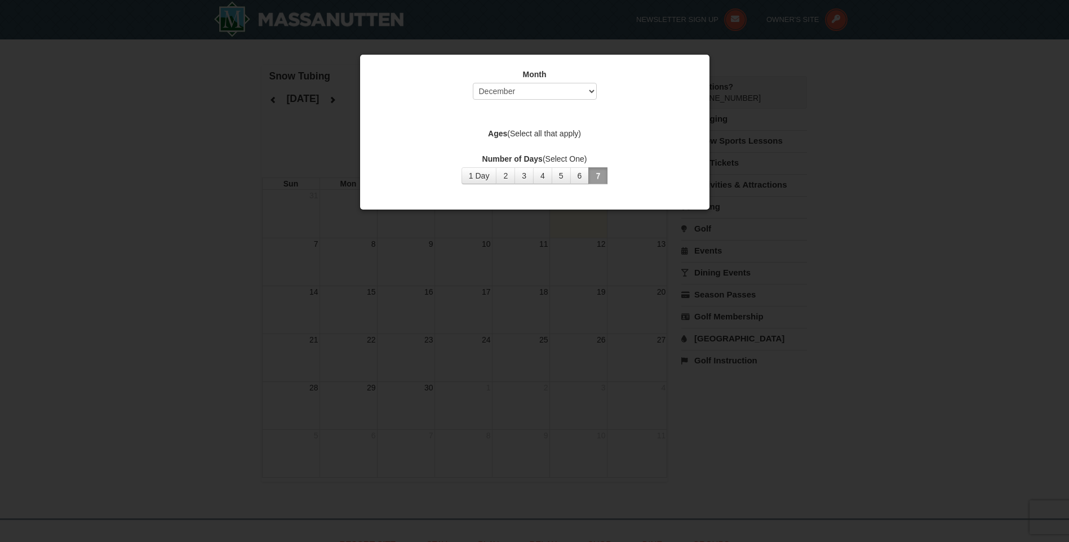
click at [691, 376] on div at bounding box center [534, 271] width 1069 height 542
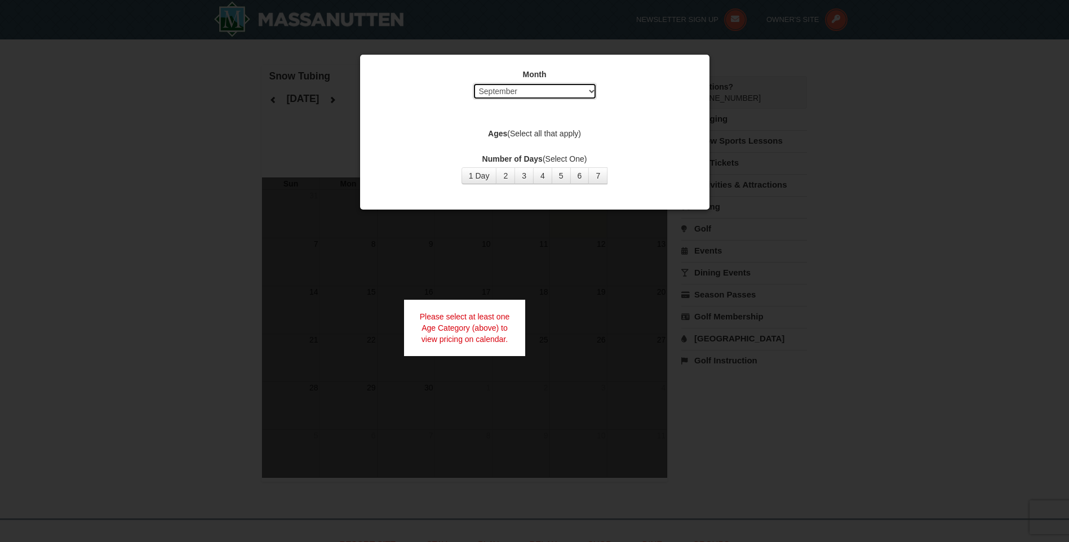
click at [576, 89] on select "Select September October November December January February March April May Jun…" at bounding box center [535, 91] width 124 height 17
select select "12"
click at [473, 83] on select "Select September October November December January February March April May Jun…" at bounding box center [535, 91] width 124 height 17
click at [592, 178] on button "7" at bounding box center [598, 175] width 19 height 17
click at [875, 306] on div at bounding box center [534, 271] width 1069 height 542
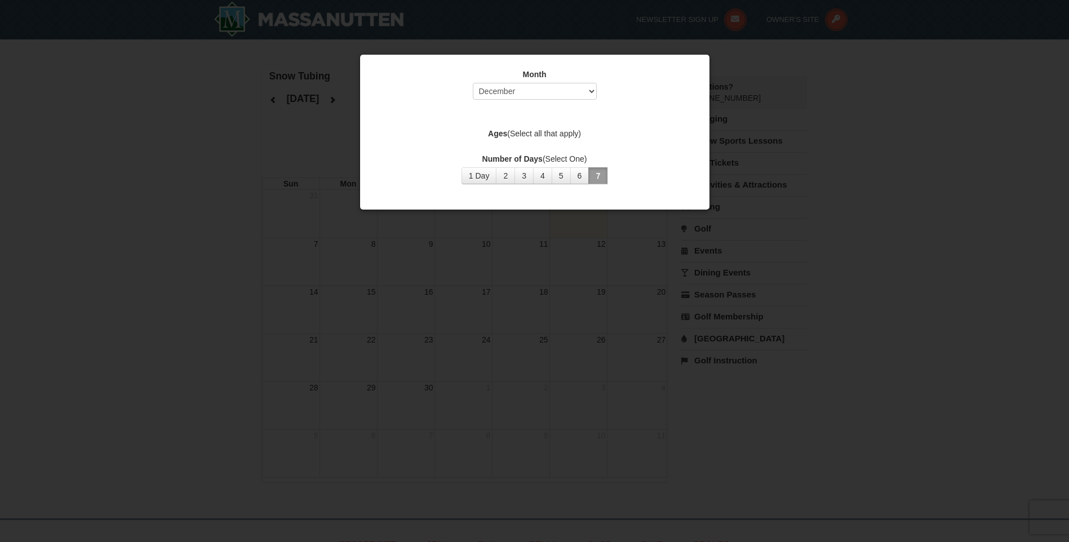
click at [599, 168] on button "7" at bounding box center [598, 175] width 19 height 17
click at [529, 132] on label "Ages (Select all that apply)" at bounding box center [534, 133] width 321 height 11
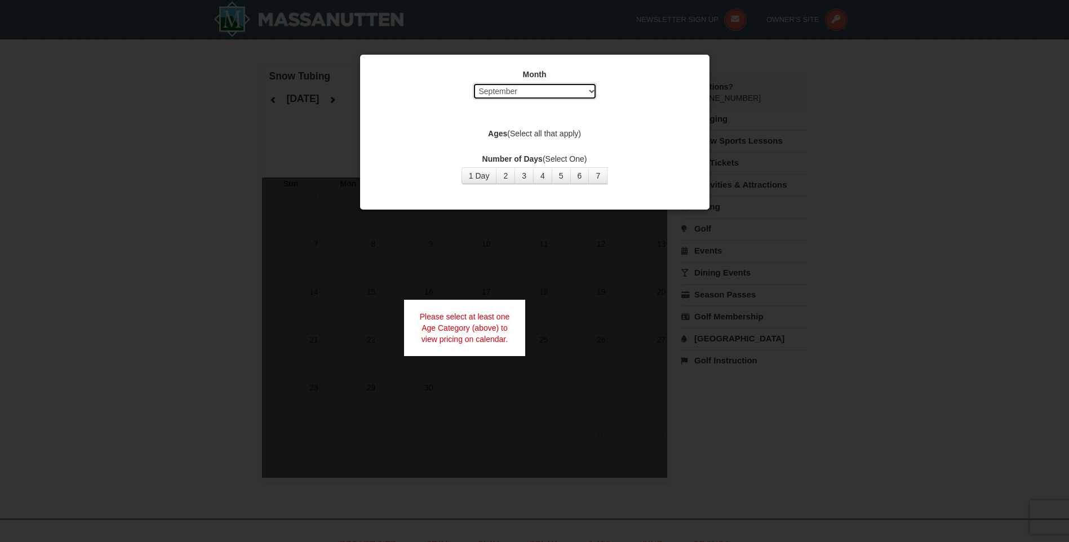
click at [499, 91] on select "Select September October November December January February March April May Jun…" at bounding box center [535, 91] width 124 height 17
select select "12"
click at [473, 83] on select "Select September October November December January February March April May Jun…" at bounding box center [535, 91] width 124 height 17
click at [525, 132] on label "Ages (Select all that apply)" at bounding box center [534, 133] width 321 height 11
click at [462, 317] on div "Please select at least one Age Category (above) to view pricing on calendar." at bounding box center [465, 328] width 122 height 56
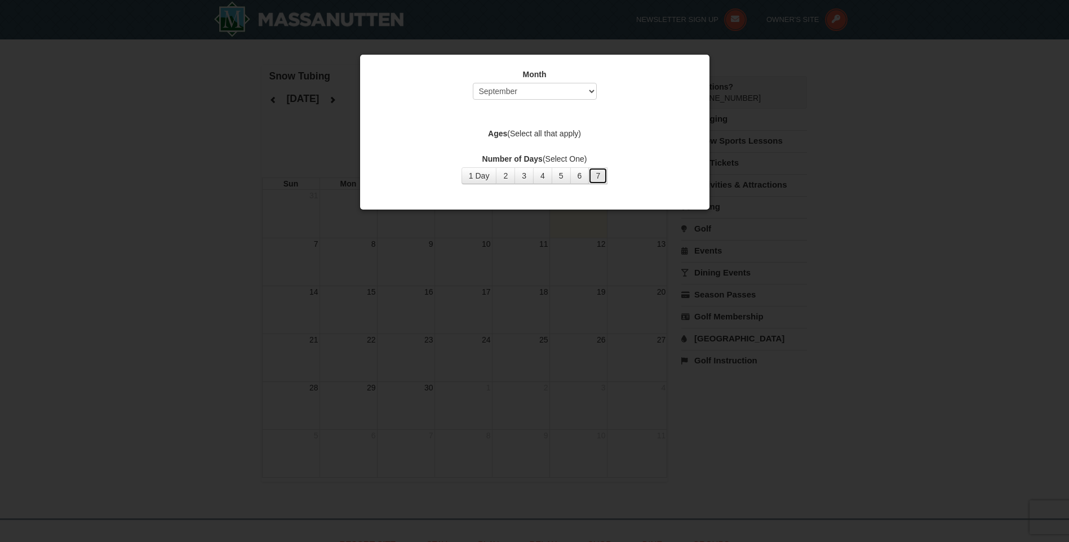
click at [592, 175] on button "7" at bounding box center [598, 175] width 19 height 17
click at [552, 91] on select "Select September October November December January February March April May Jun…" at bounding box center [535, 91] width 124 height 17
select select "12"
click at [473, 83] on select "Select September October November December January February March April May Jun…" at bounding box center [535, 91] width 124 height 17
click at [576, 91] on select "Select September October November December January February March April May Jun…" at bounding box center [535, 91] width 124 height 17
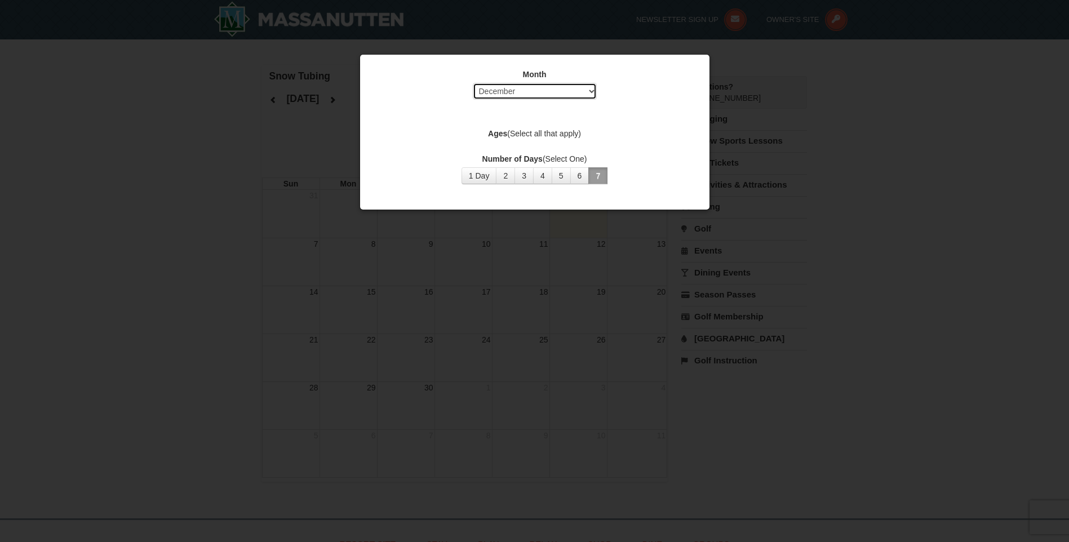
click at [473, 83] on select "Select September October November December January February March April May Jun…" at bounding box center [535, 91] width 124 height 17
click at [504, 162] on strong "Number of Days" at bounding box center [513, 158] width 60 height 9
click at [525, 130] on label "Ages (Select all that apply)" at bounding box center [534, 133] width 321 height 11
click at [573, 132] on label "Ages (Select all that apply)" at bounding box center [534, 133] width 321 height 11
drag, startPoint x: 573, startPoint y: 132, endPoint x: 530, endPoint y: 139, distance: 43.9
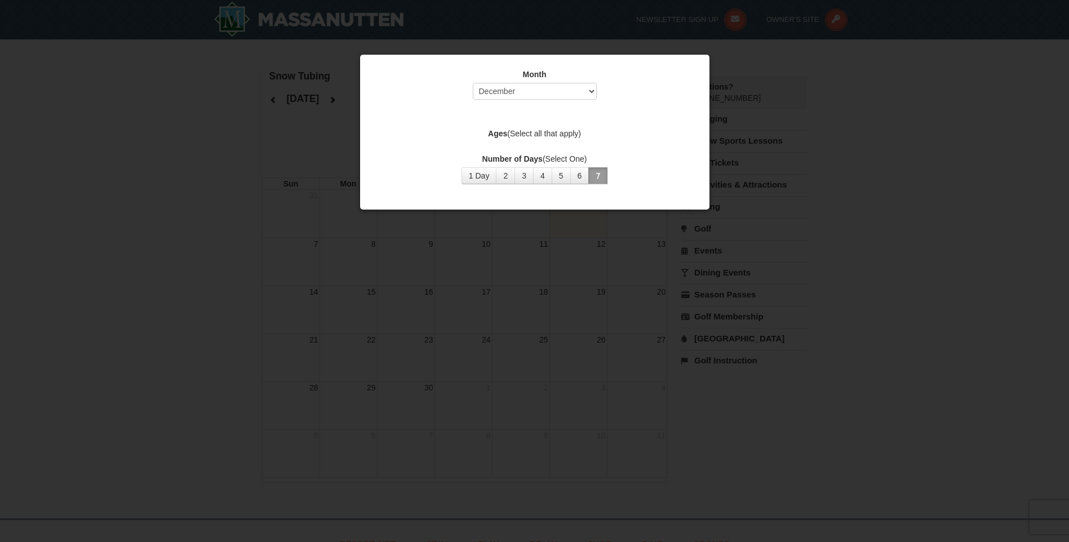
click at [530, 139] on label "Ages (Select all that apply)" at bounding box center [534, 133] width 321 height 11
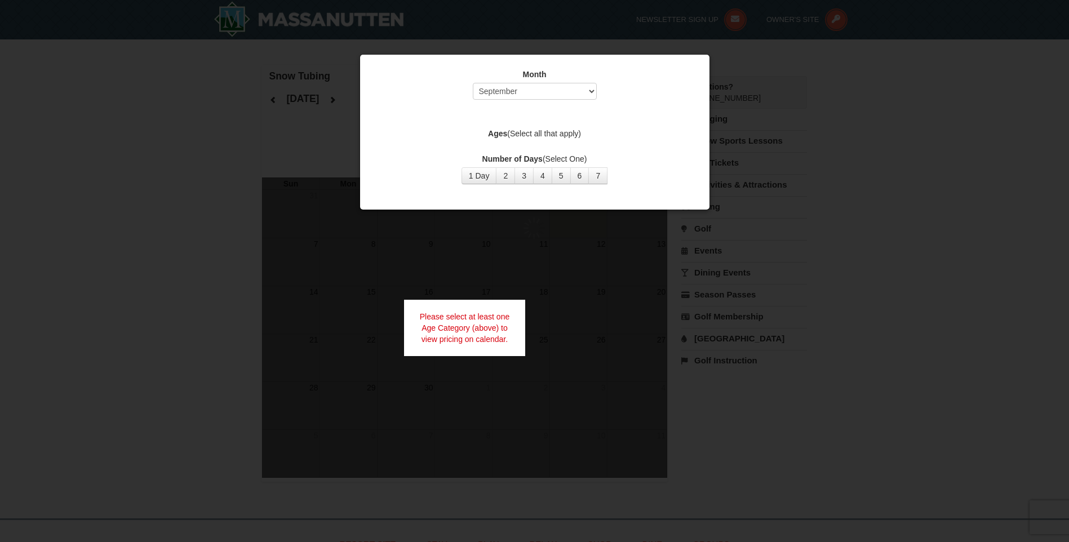
select select "9"
